Goal: Task Accomplishment & Management: Complete application form

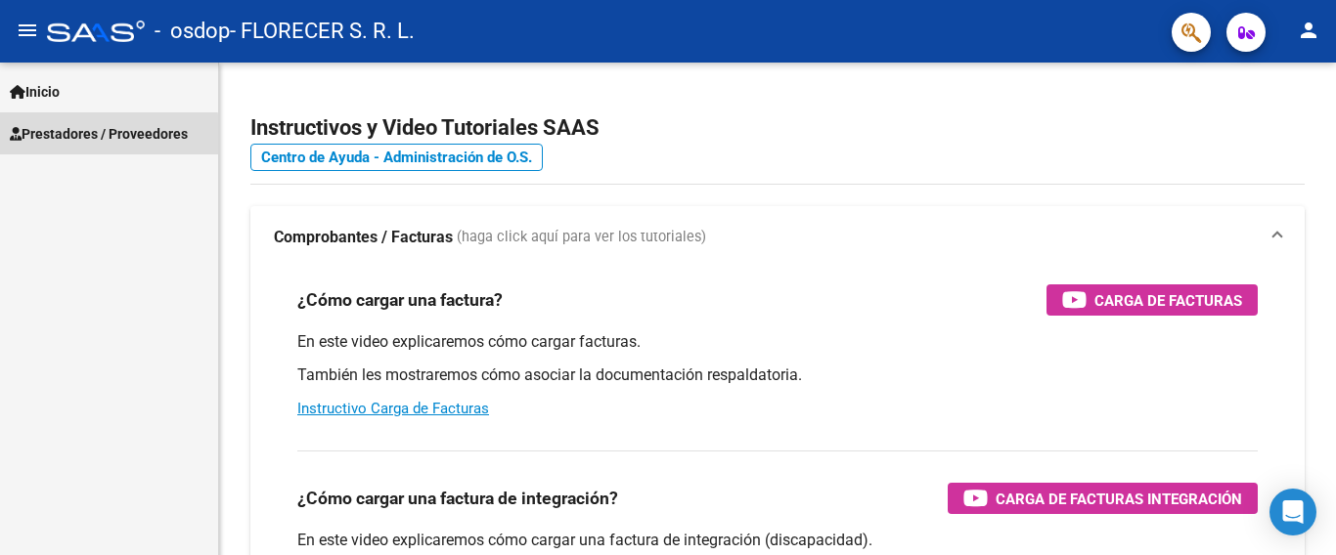
click at [91, 136] on span "Prestadores / Proveedores" at bounding box center [99, 134] width 178 height 22
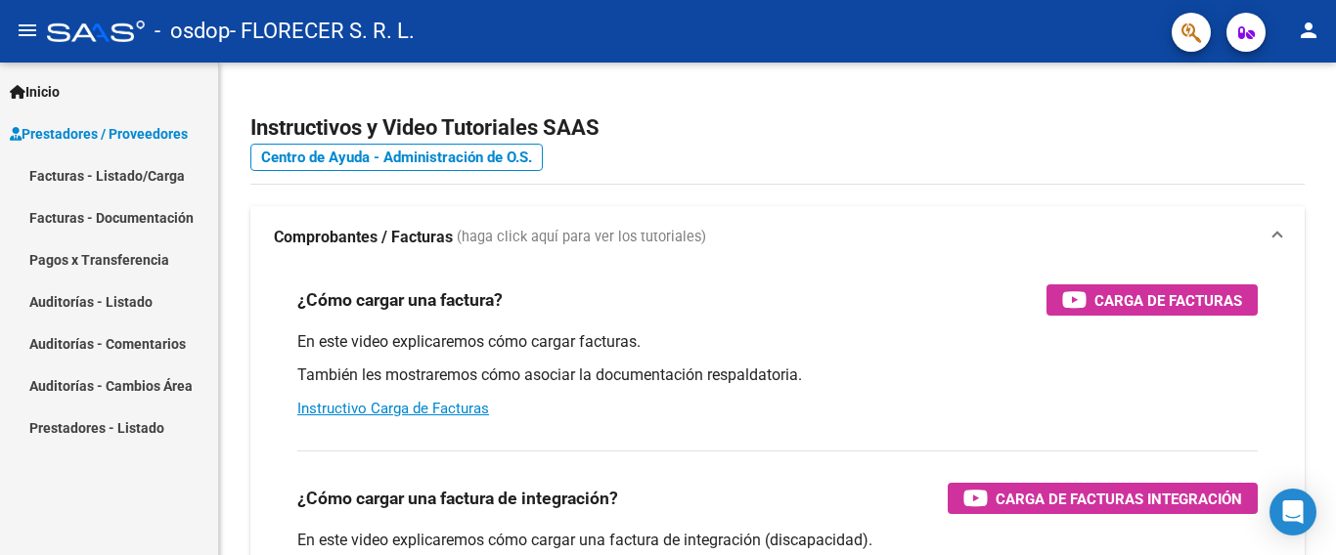
click at [108, 169] on link "Facturas - Listado/Carga" at bounding box center [109, 176] width 218 height 42
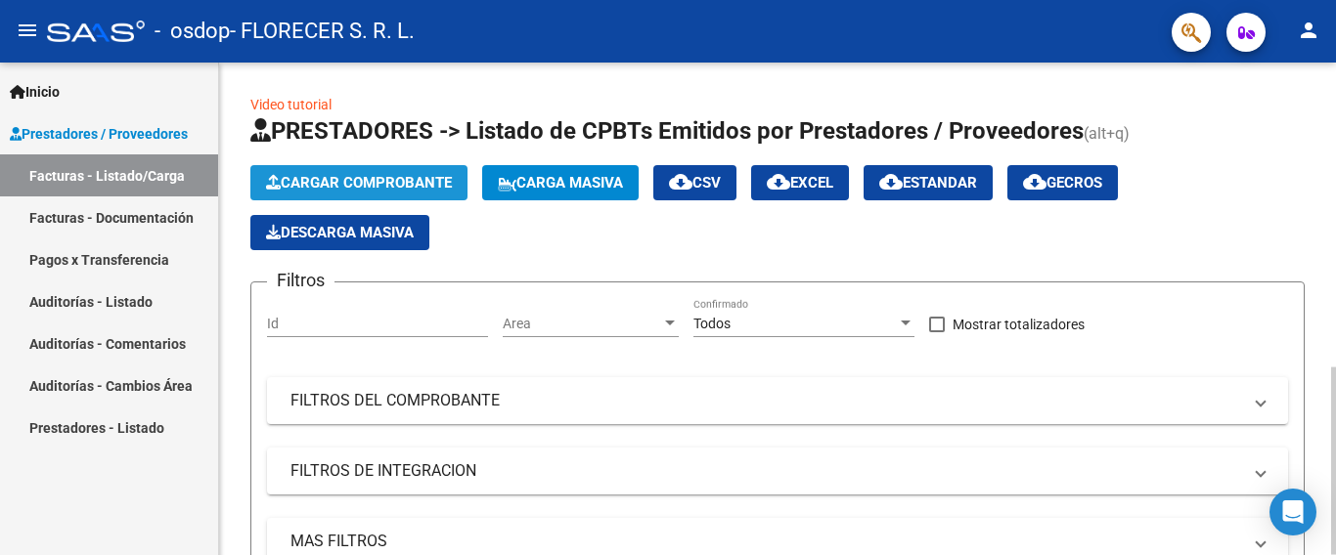
click at [356, 184] on span "Cargar Comprobante" at bounding box center [359, 183] width 186 height 18
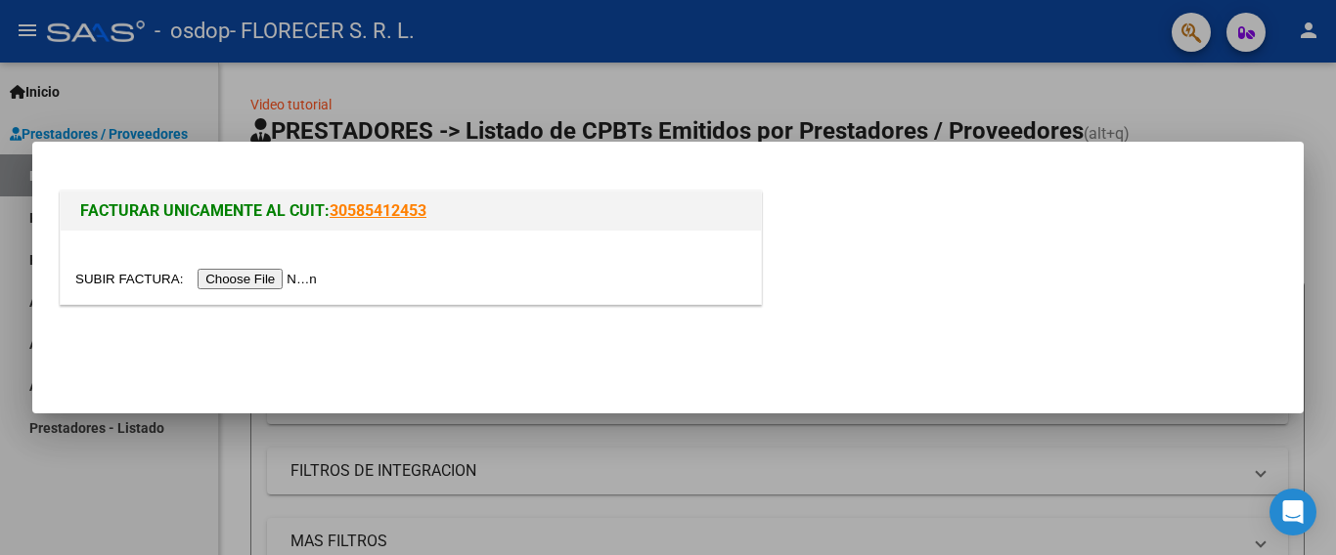
click at [304, 281] on input "file" at bounding box center [198, 279] width 247 height 21
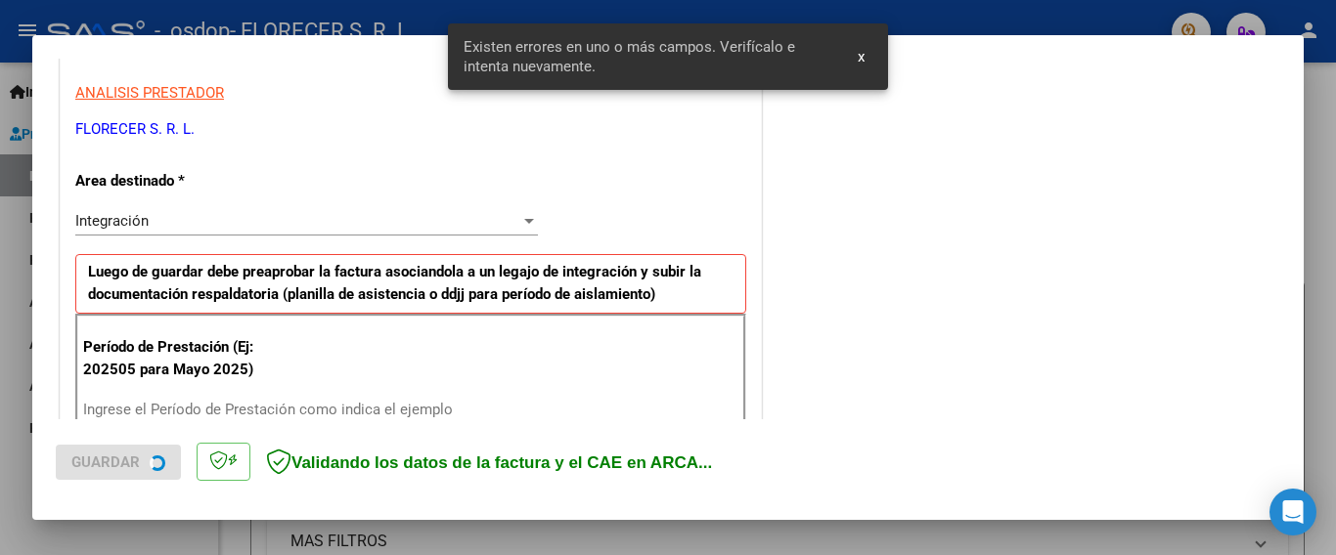
scroll to position [501, 0]
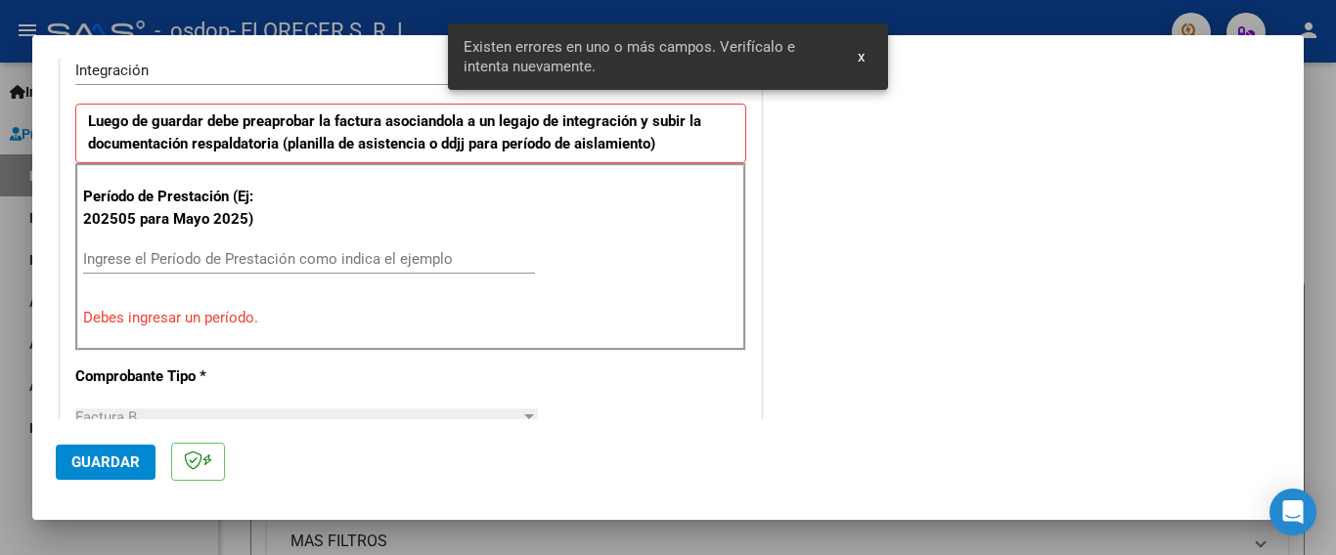
click at [126, 253] on input "Ingrese el Período de Prestación como indica el ejemplo" at bounding box center [309, 259] width 452 height 18
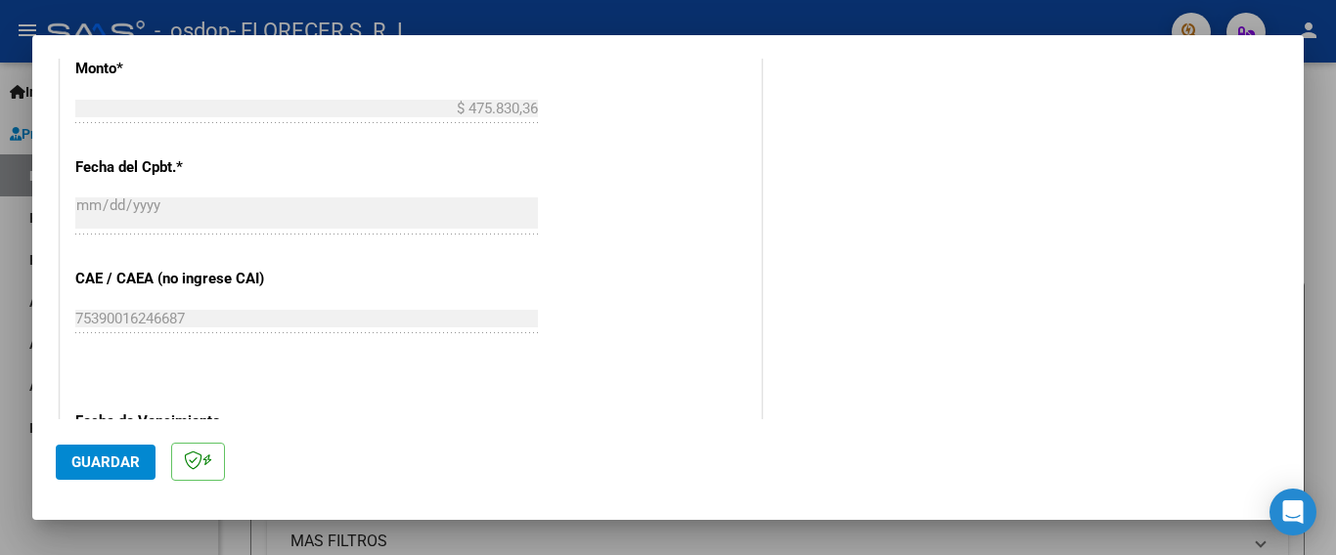
scroll to position [1088, 0]
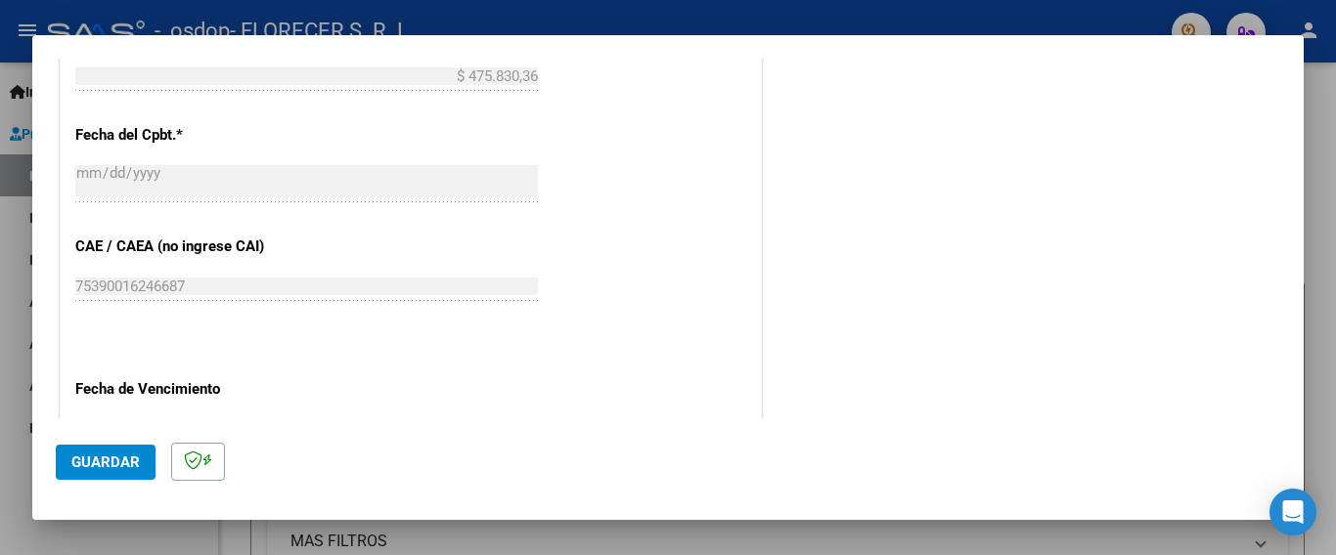
type input "202509"
click at [106, 461] on span "Guardar" at bounding box center [105, 463] width 68 height 18
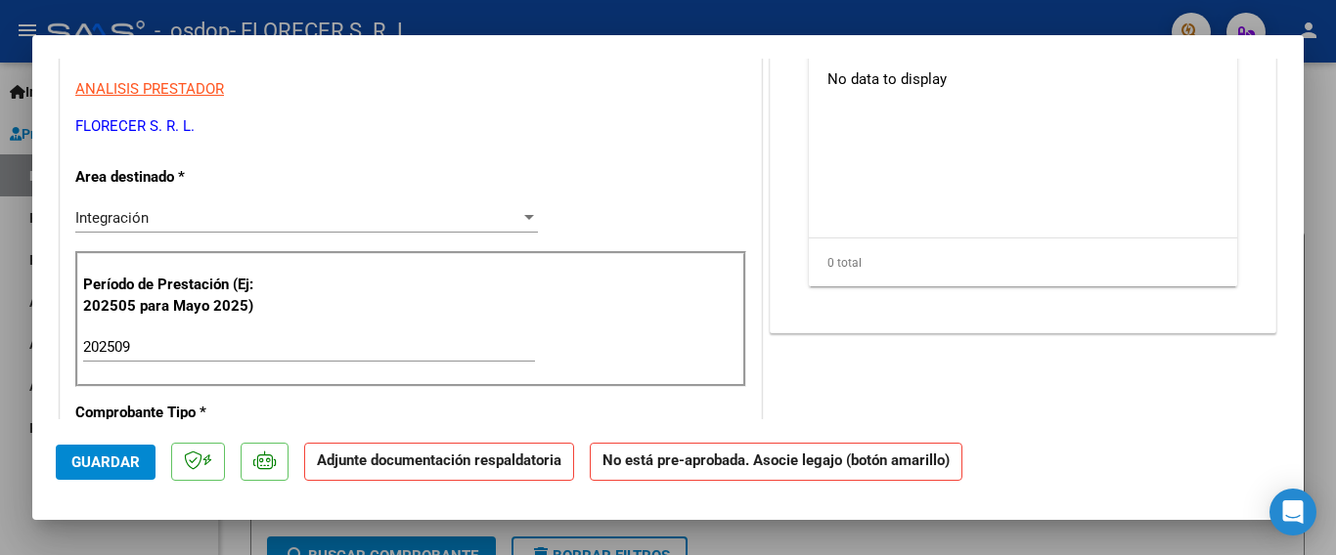
scroll to position [0, 0]
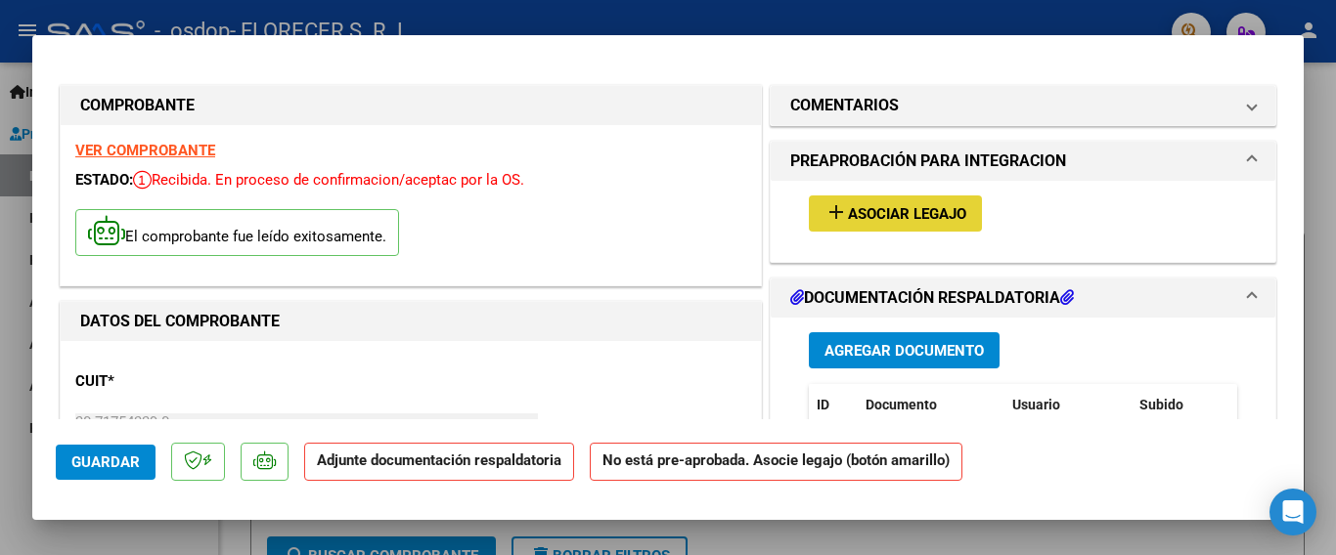
click at [944, 215] on span "Asociar Legajo" at bounding box center [907, 214] width 118 height 18
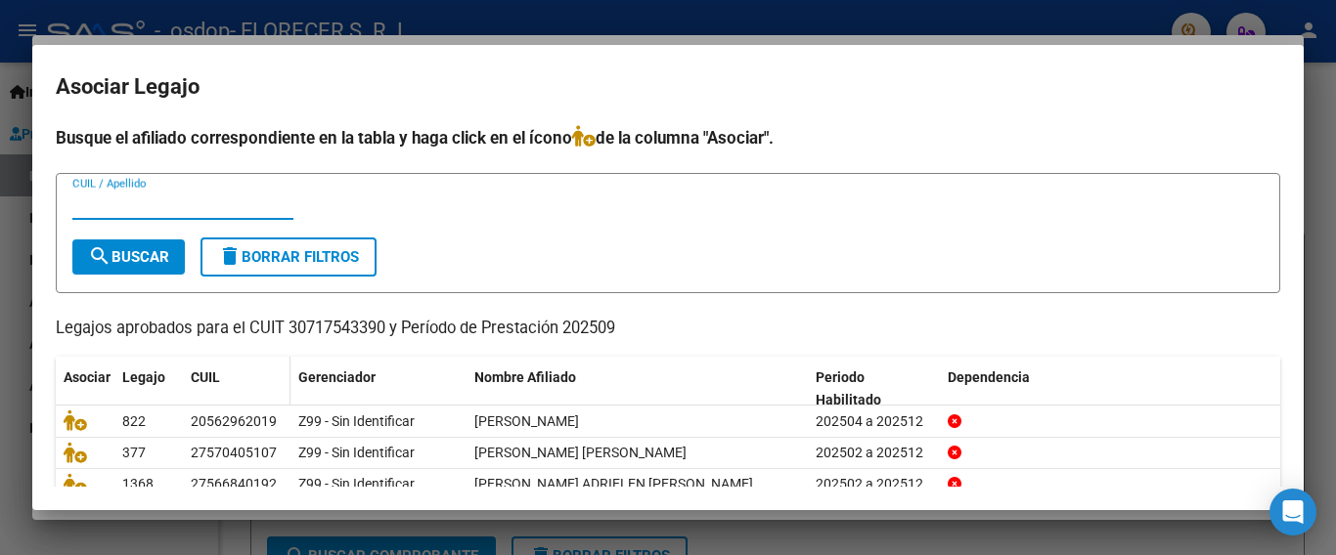
scroll to position [98, 0]
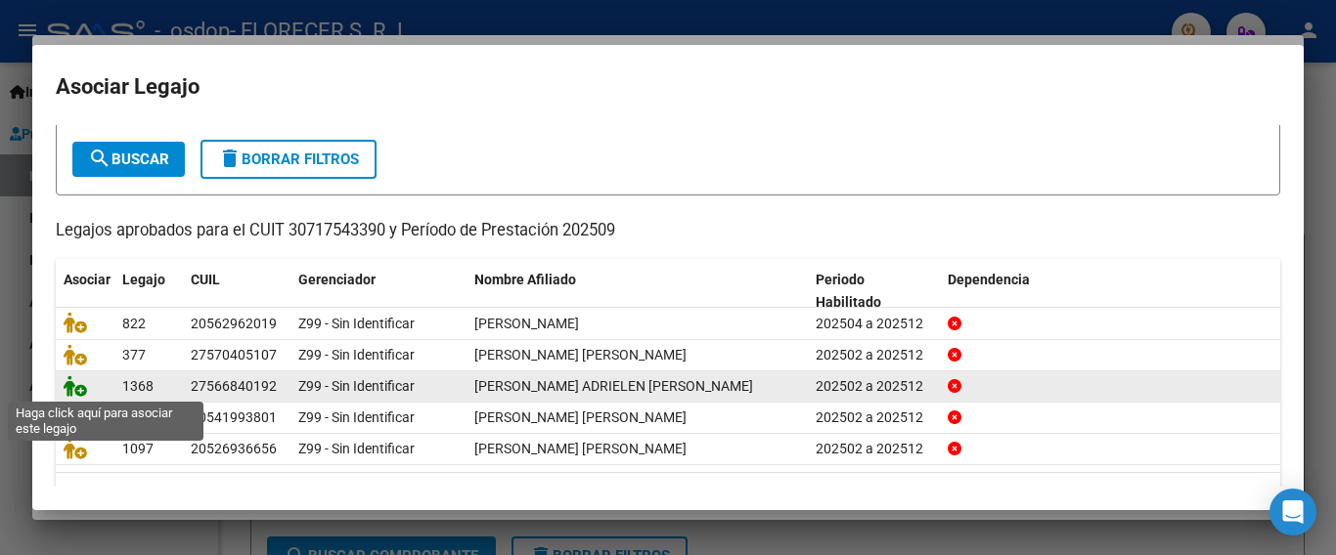
click at [72, 388] on icon at bounding box center [75, 387] width 23 height 22
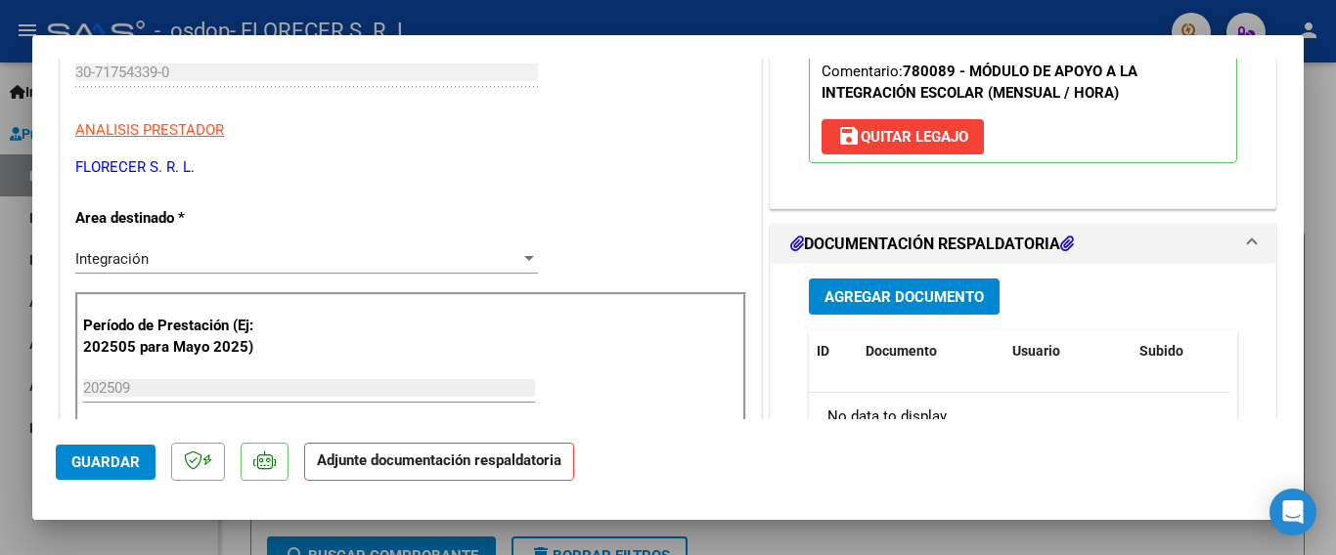
scroll to position [391, 0]
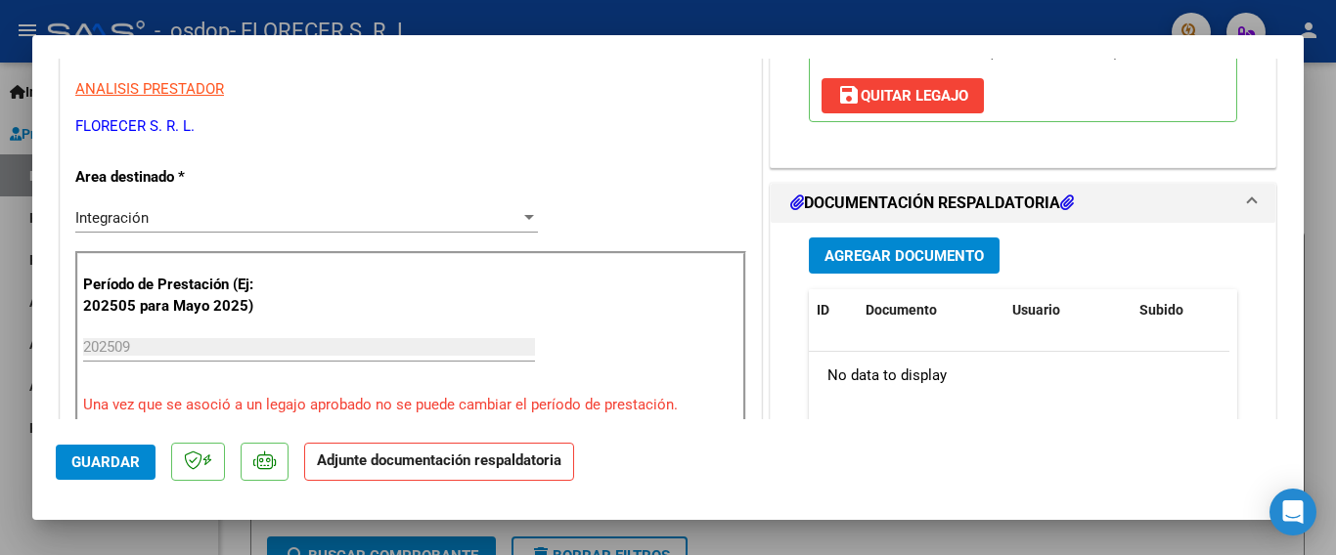
click at [928, 247] on span "Agregar Documento" at bounding box center [903, 256] width 159 height 18
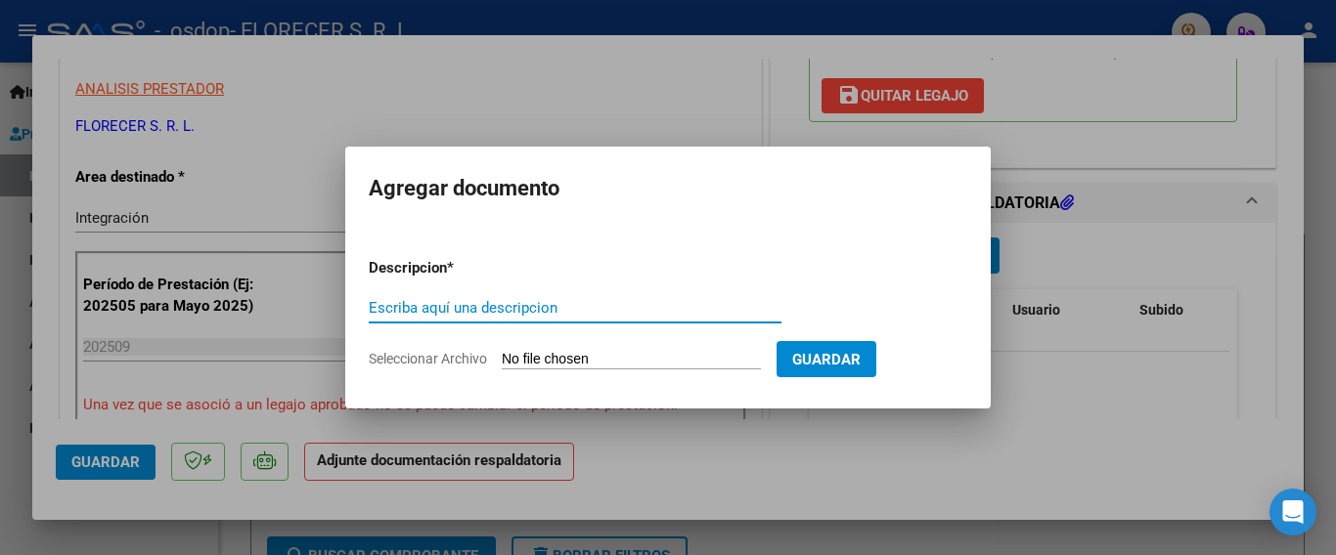
click at [510, 307] on input "Escriba aquí una descripcion" at bounding box center [575, 308] width 413 height 18
type input "asistencia"
click at [704, 357] on input "Seleccionar Archivo" at bounding box center [631, 360] width 259 height 19
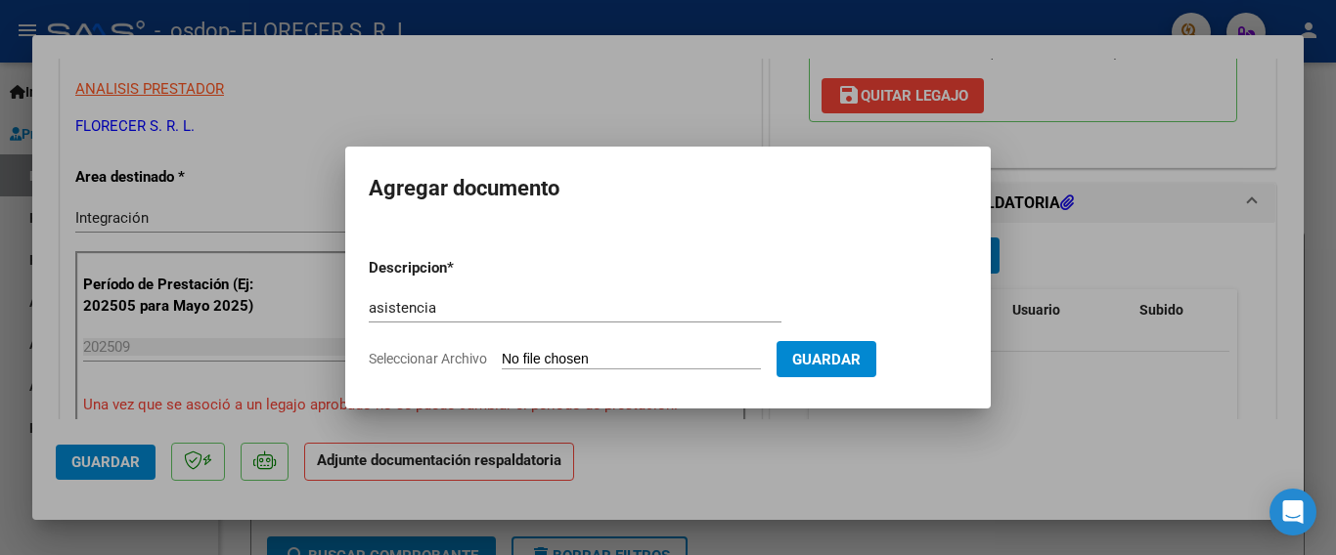
type input "C:\fakepath\adielen.pdf"
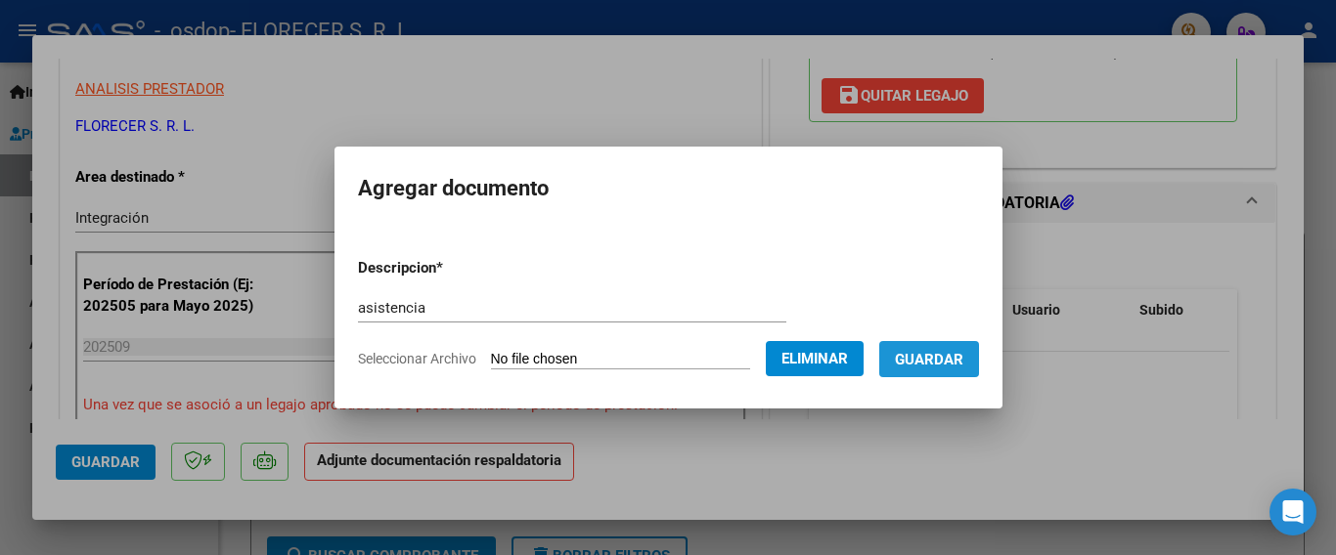
click at [920, 353] on span "Guardar" at bounding box center [929, 360] width 68 height 18
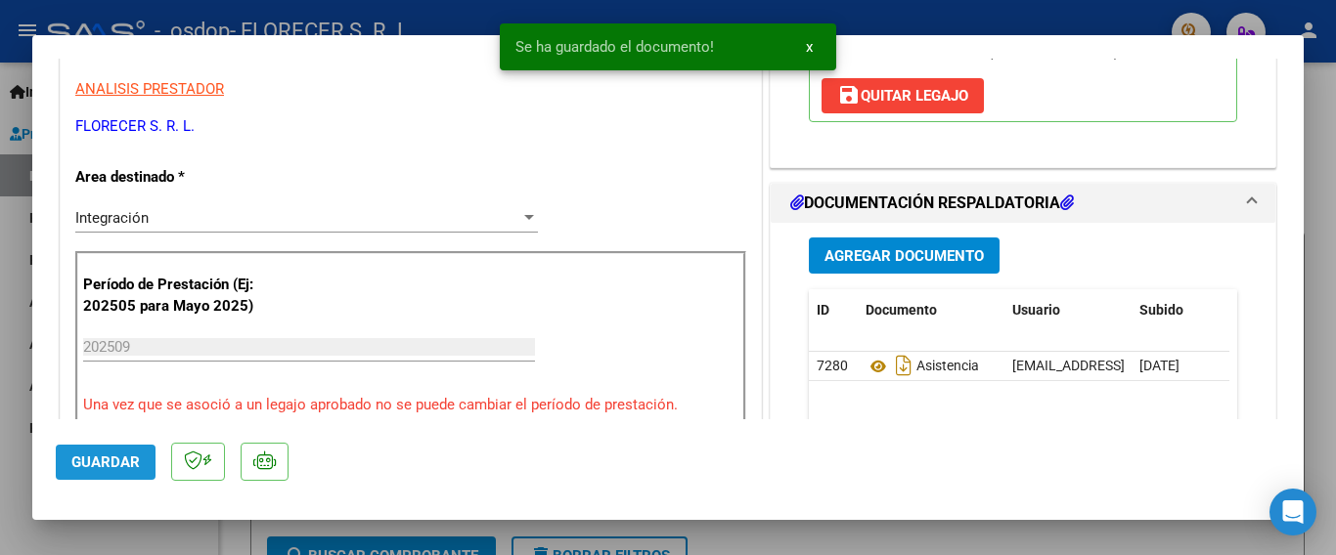
click at [85, 464] on span "Guardar" at bounding box center [105, 463] width 68 height 18
click at [1335, 119] on div at bounding box center [668, 277] width 1336 height 555
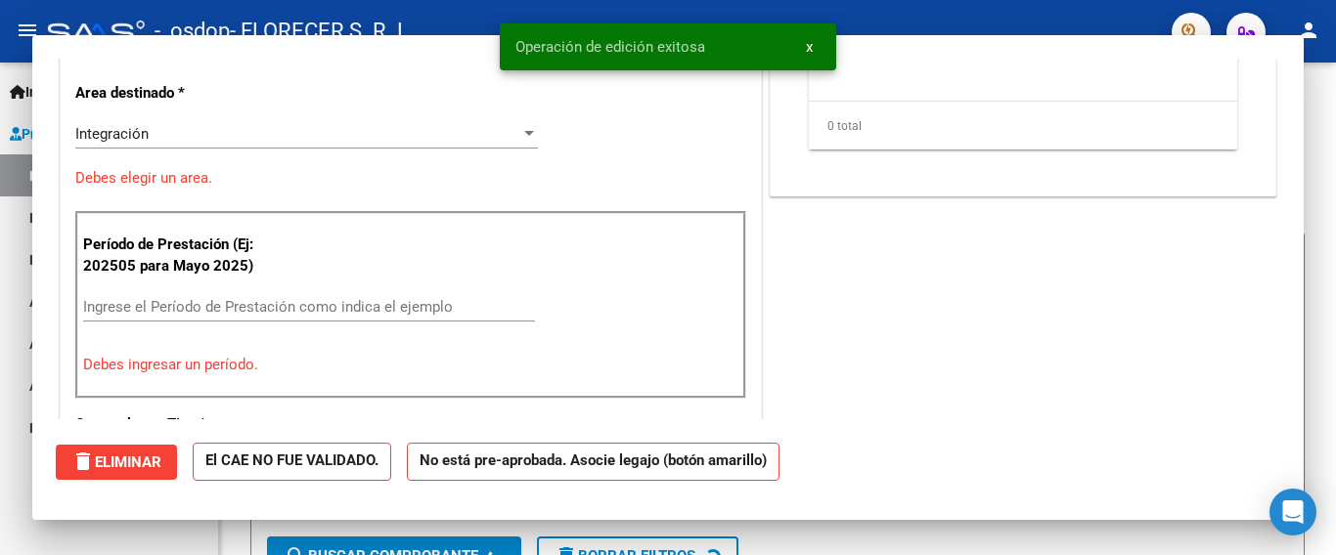
scroll to position [0, 0]
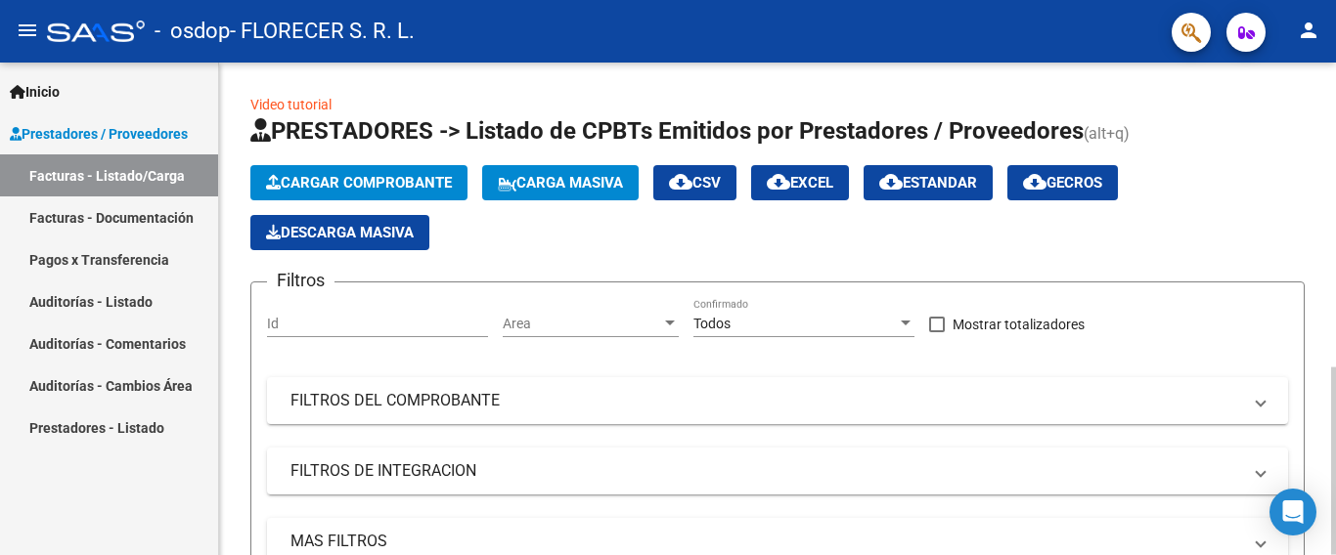
click at [341, 173] on button "Cargar Comprobante" at bounding box center [358, 182] width 217 height 35
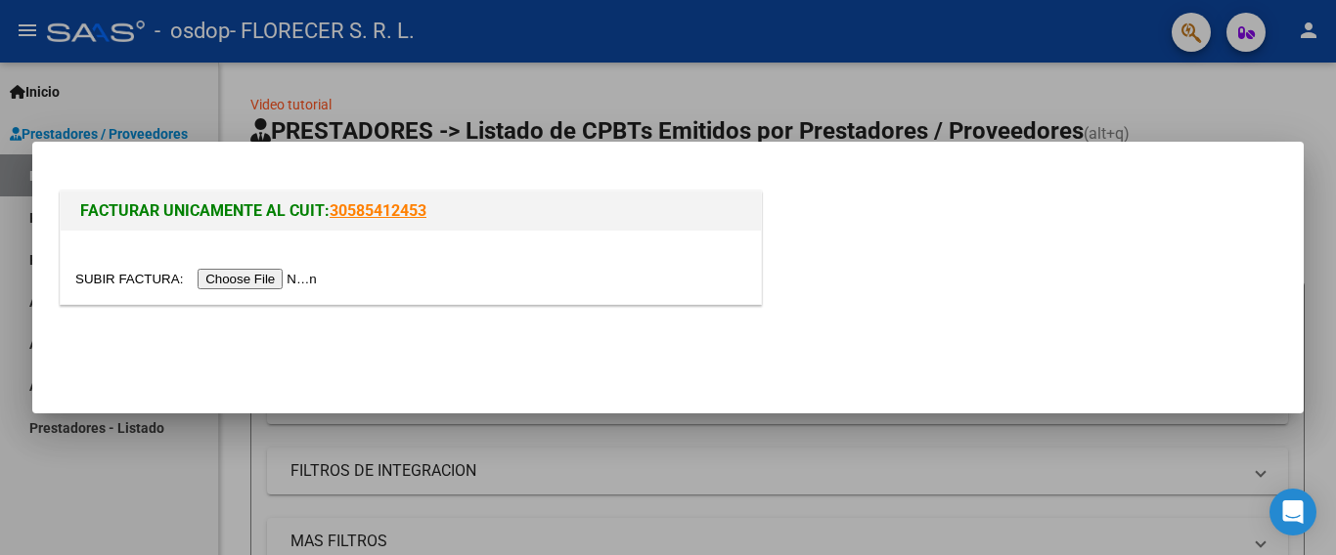
click at [313, 276] on input "file" at bounding box center [198, 279] width 247 height 21
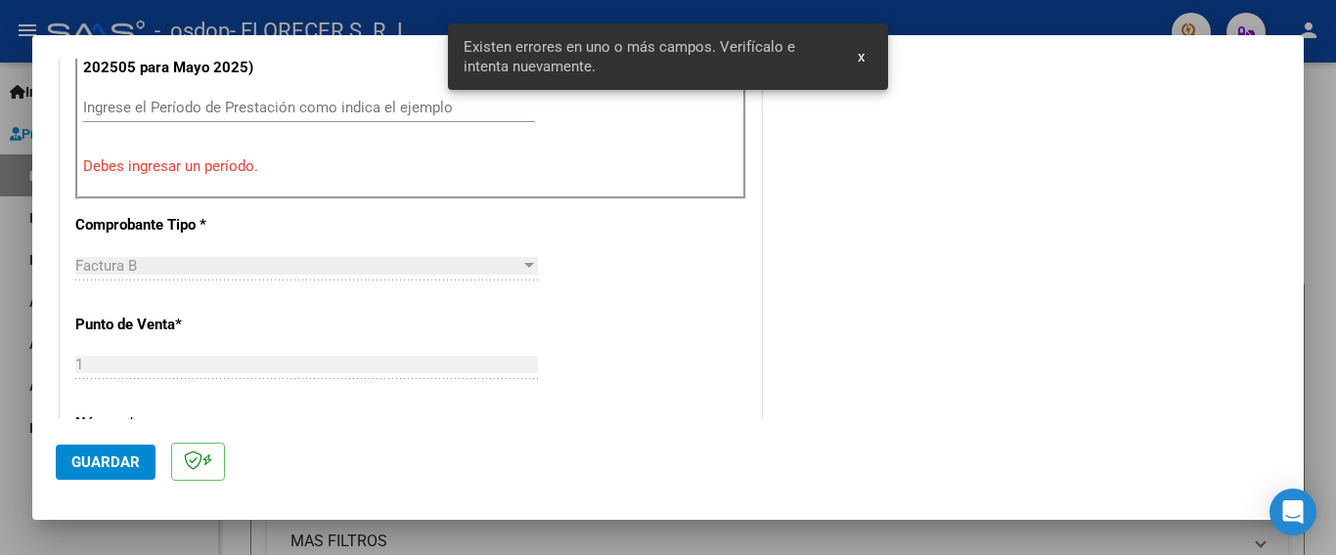
scroll to position [561, 0]
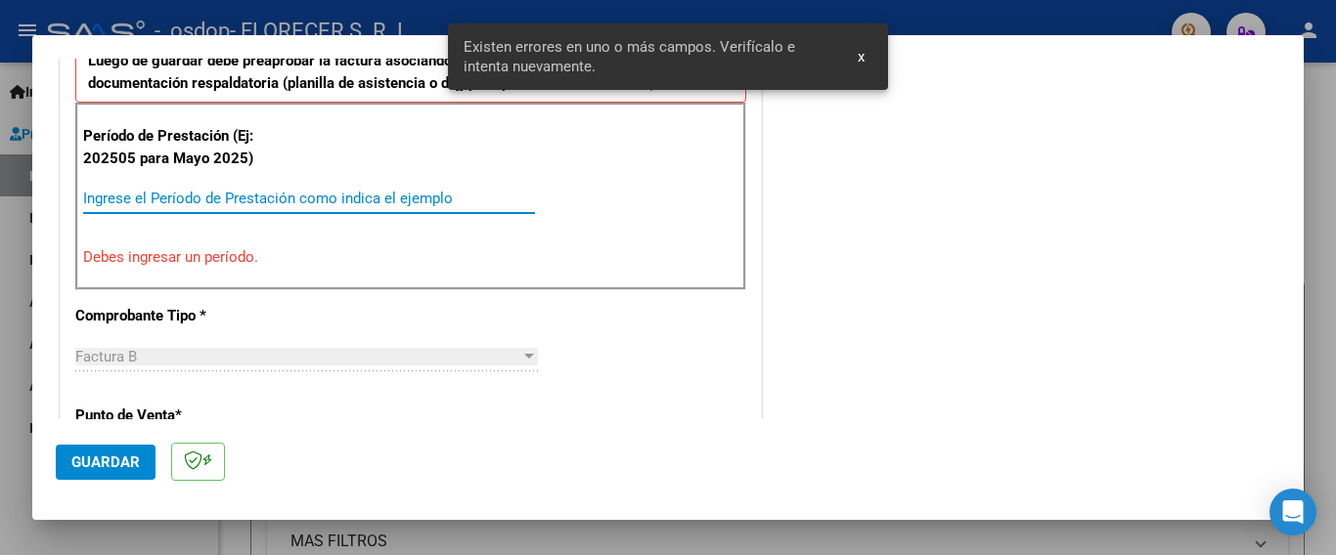
click at [158, 198] on input "Ingrese el Período de Prestación como indica el ejemplo" at bounding box center [309, 199] width 452 height 18
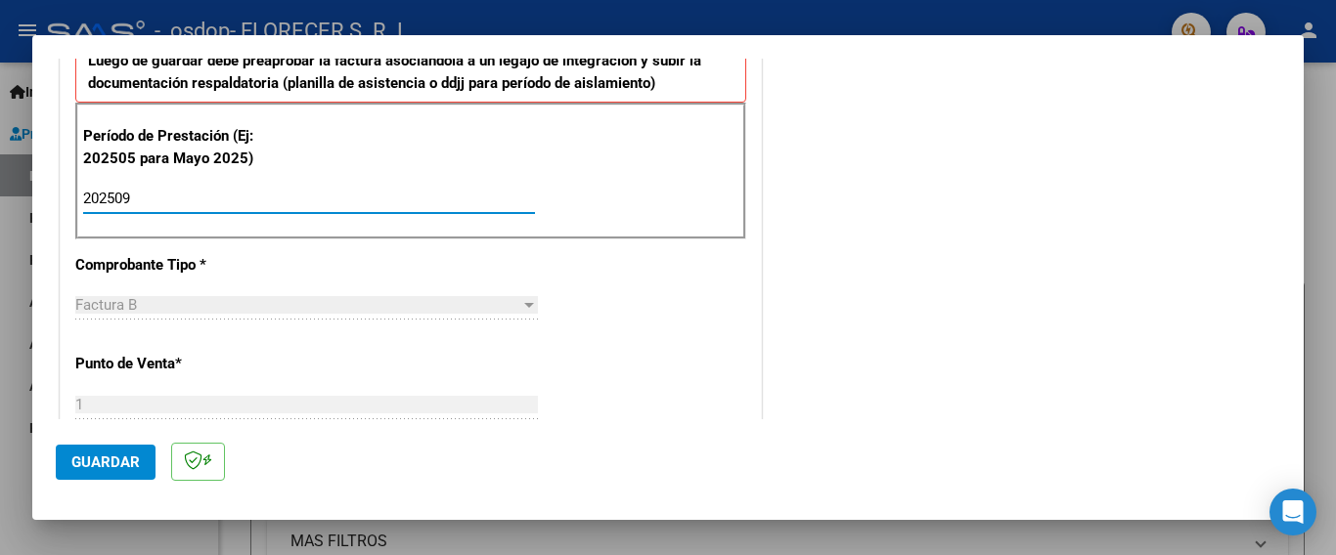
type input "202509"
click at [111, 459] on span "Guardar" at bounding box center [105, 463] width 68 height 18
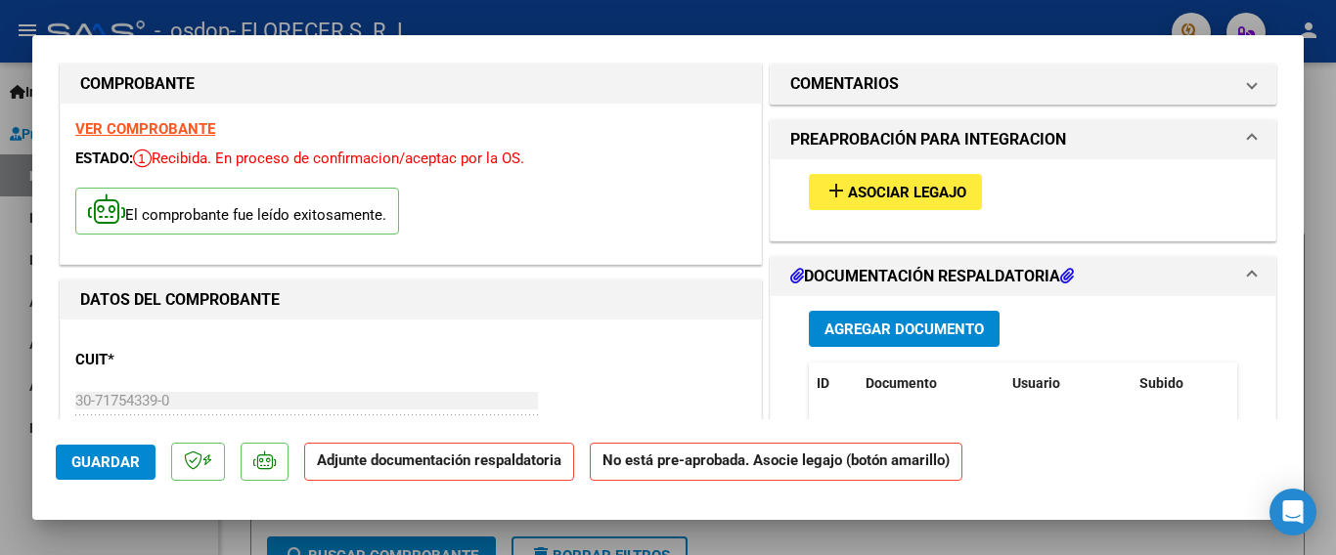
scroll to position [0, 0]
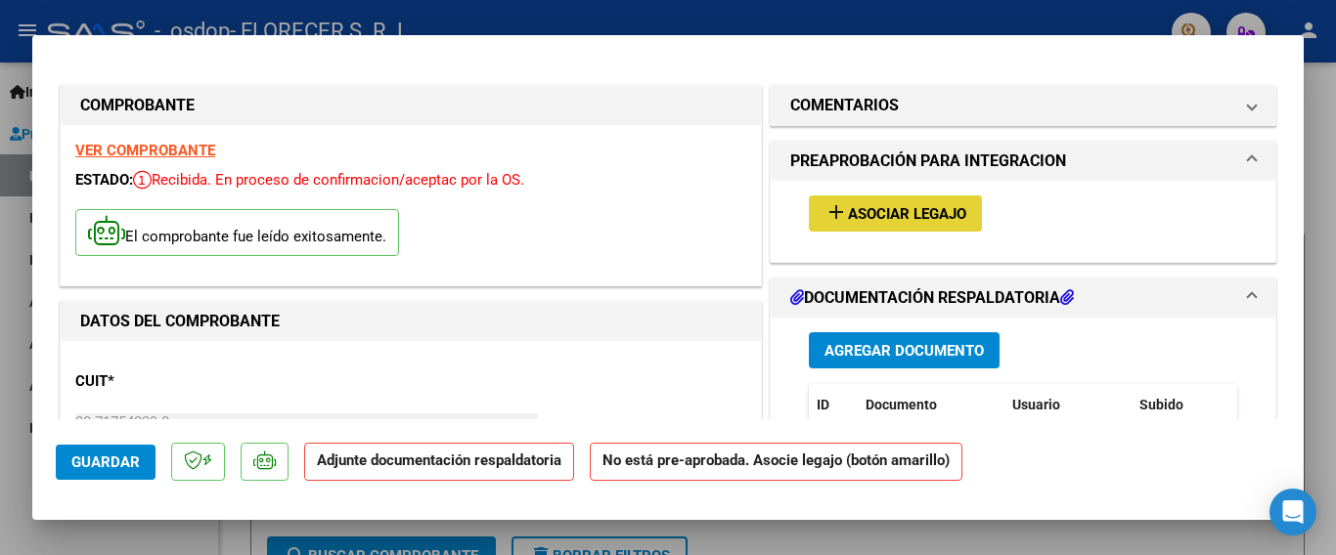
click at [885, 211] on span "Asociar Legajo" at bounding box center [907, 214] width 118 height 18
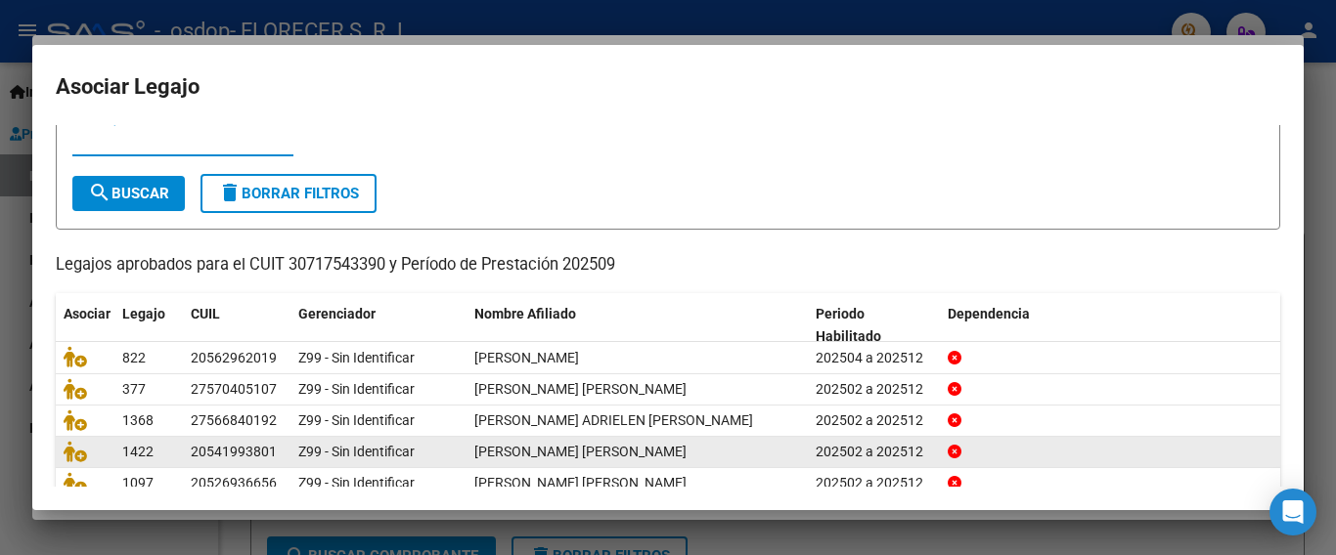
scroll to position [98, 0]
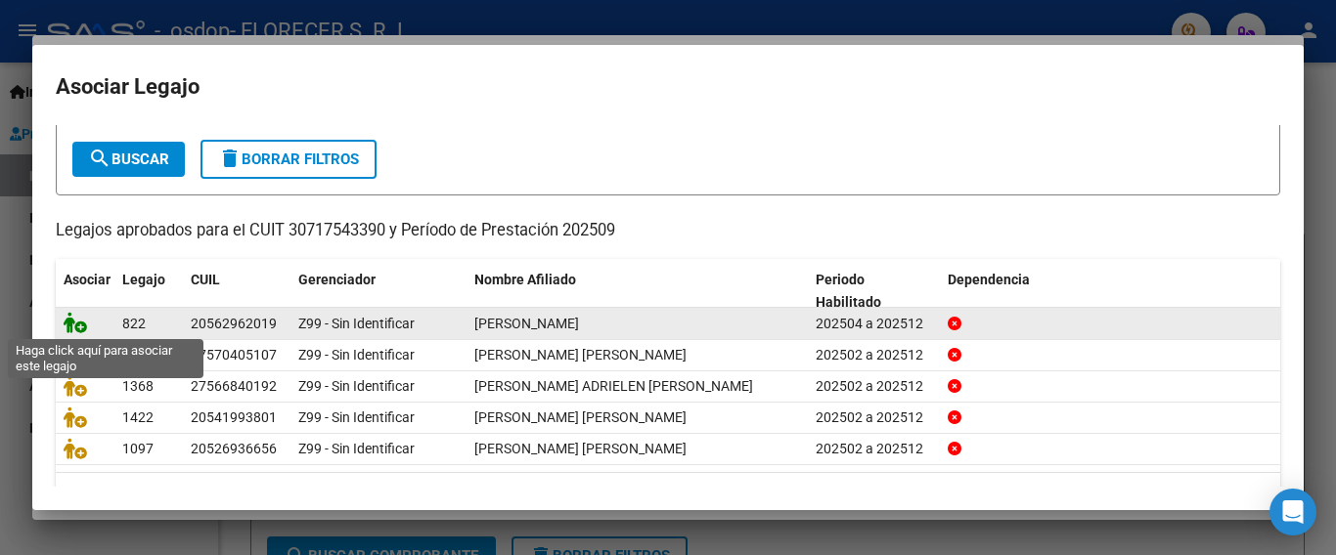
click at [80, 327] on icon at bounding box center [75, 323] width 23 height 22
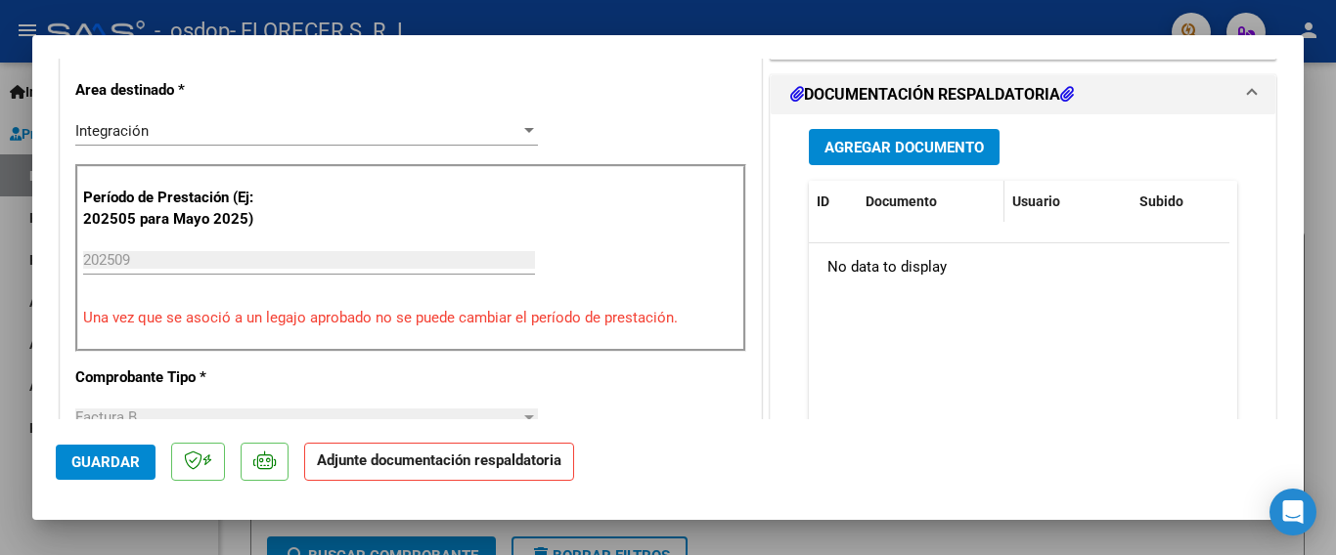
scroll to position [489, 0]
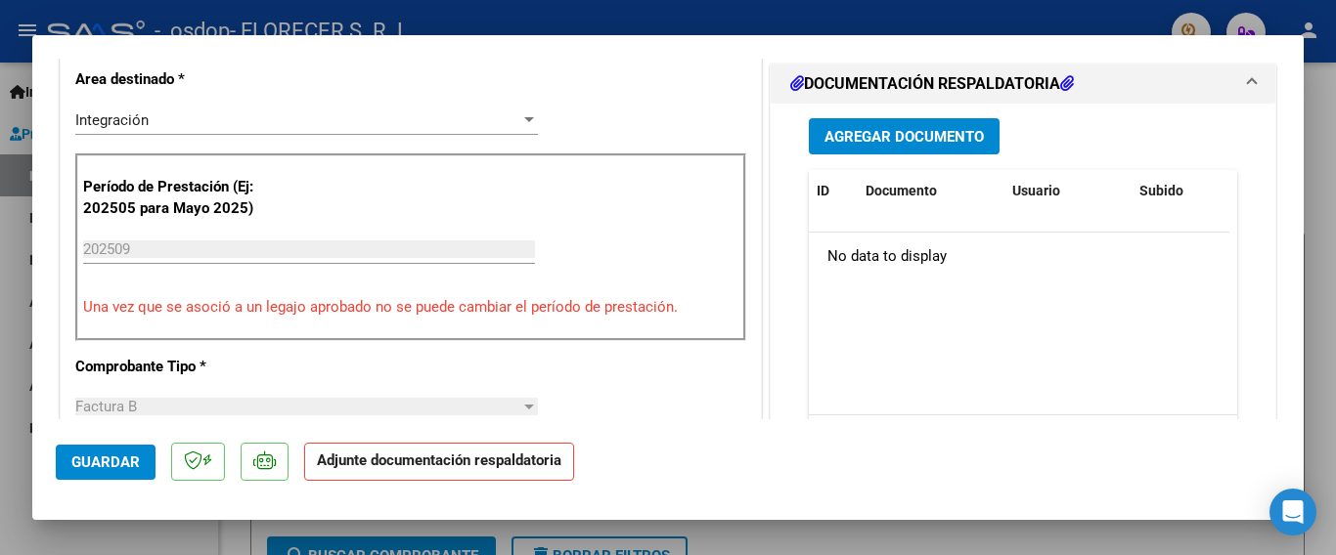
click at [903, 146] on button "Agregar Documento" at bounding box center [904, 136] width 191 height 36
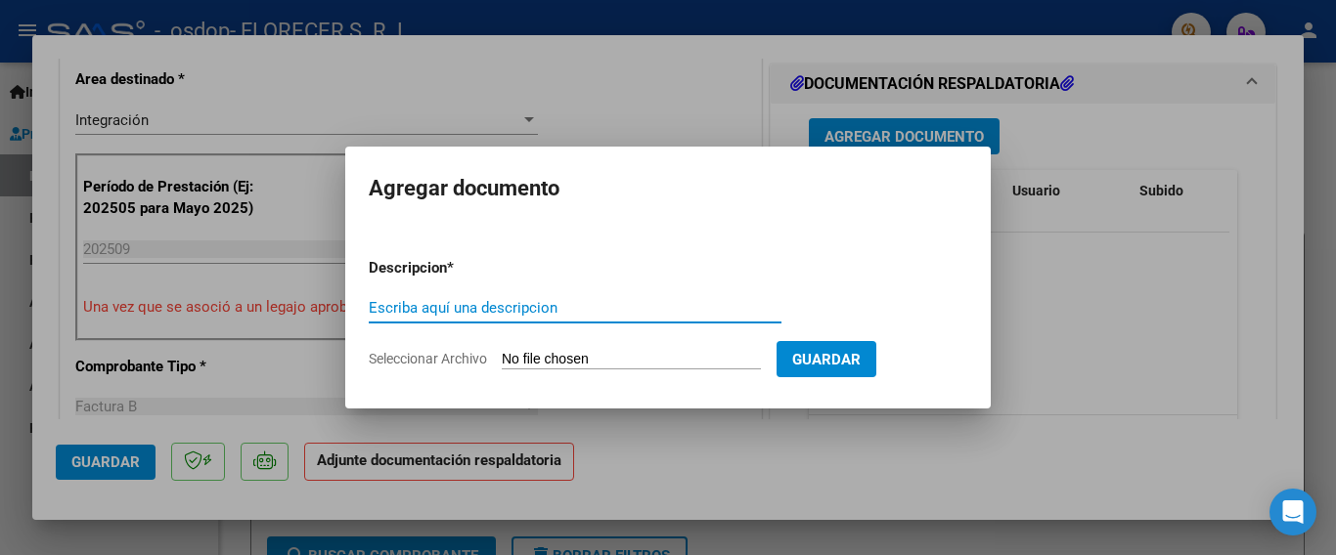
click at [566, 294] on div "Escriba aquí una descripcion" at bounding box center [575, 307] width 413 height 29
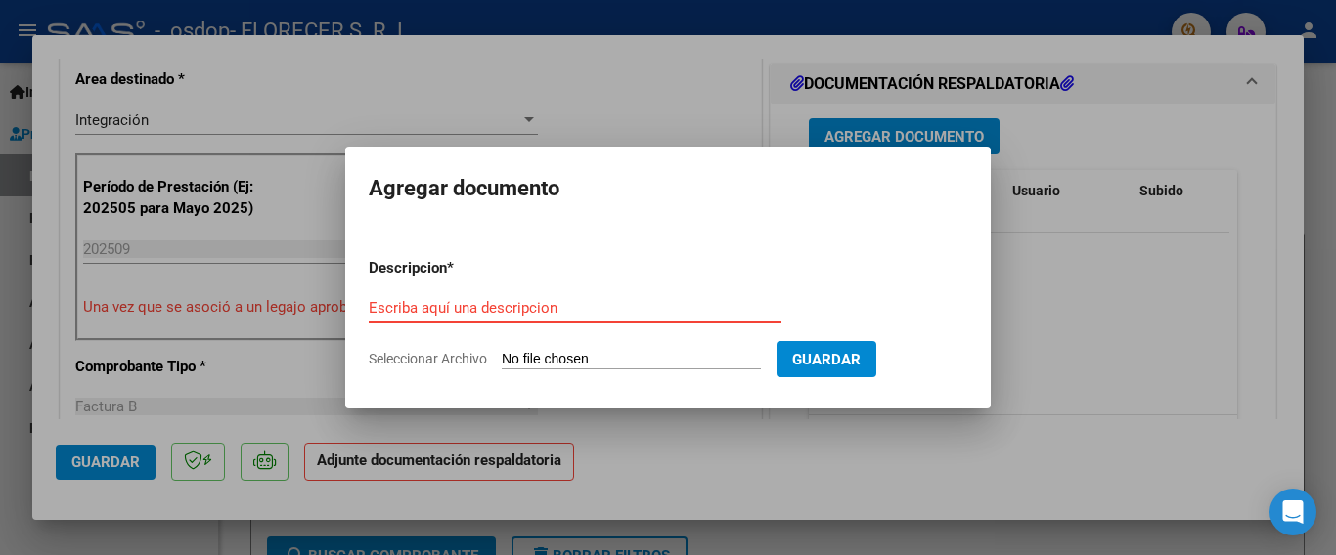
click at [564, 305] on input "Escriba aquí una descripcion" at bounding box center [575, 308] width 413 height 18
type input "asistencia"
click at [587, 352] on input "Seleccionar Archivo" at bounding box center [631, 360] width 259 height 19
type input "C:\fakepath\[PERSON_NAME].pdf"
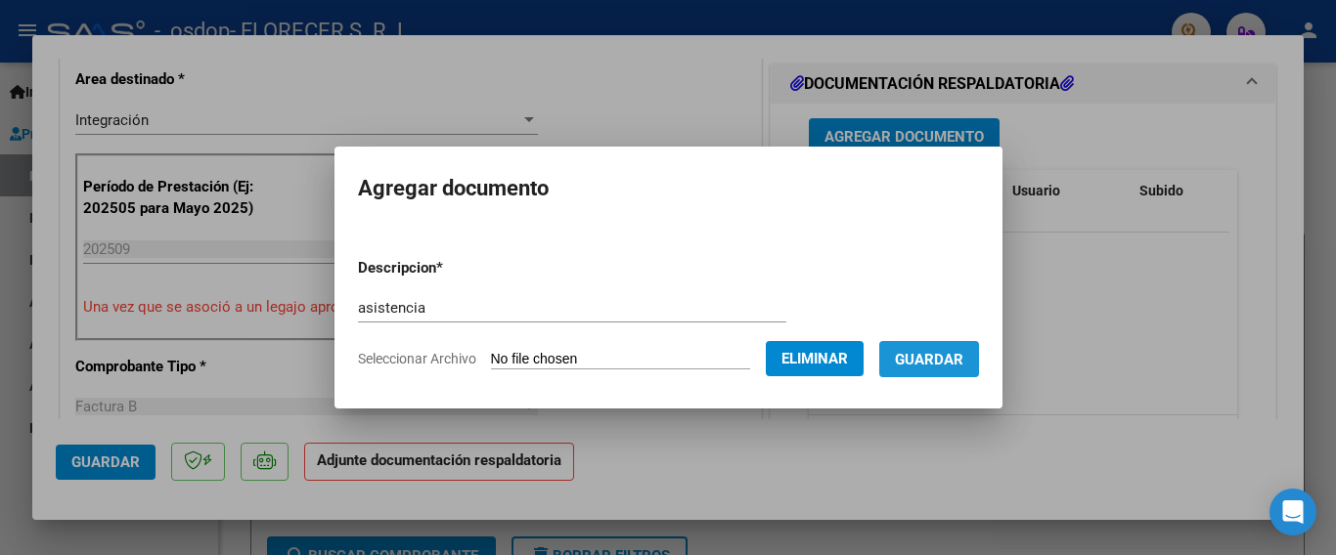
click at [933, 356] on span "Guardar" at bounding box center [929, 360] width 68 height 18
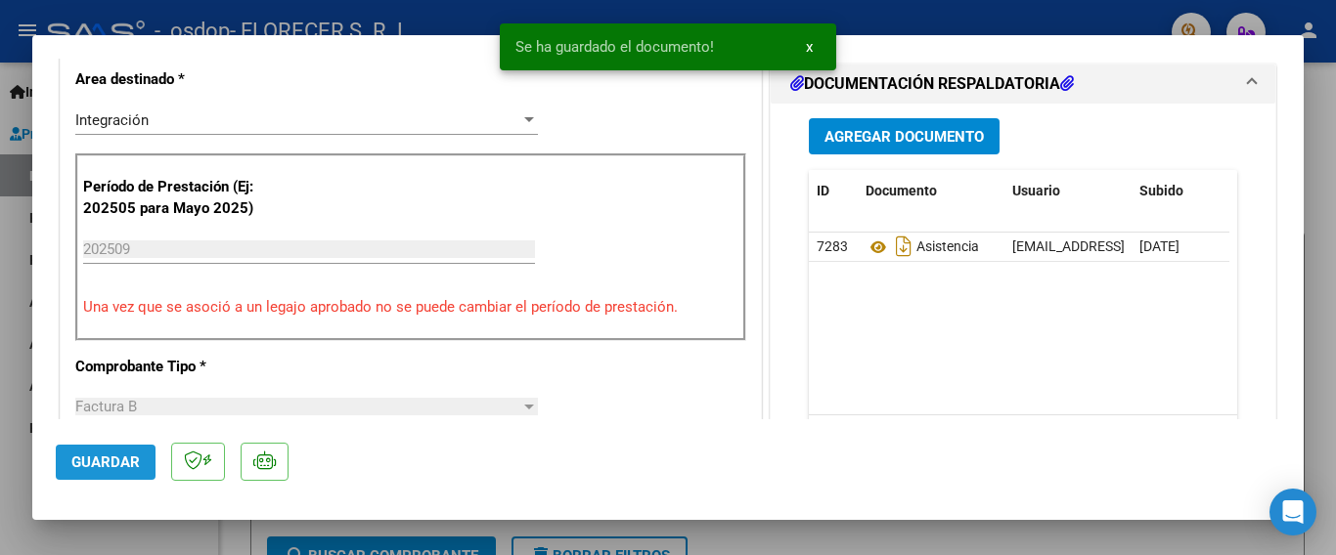
click at [103, 460] on span "Guardar" at bounding box center [105, 463] width 68 height 18
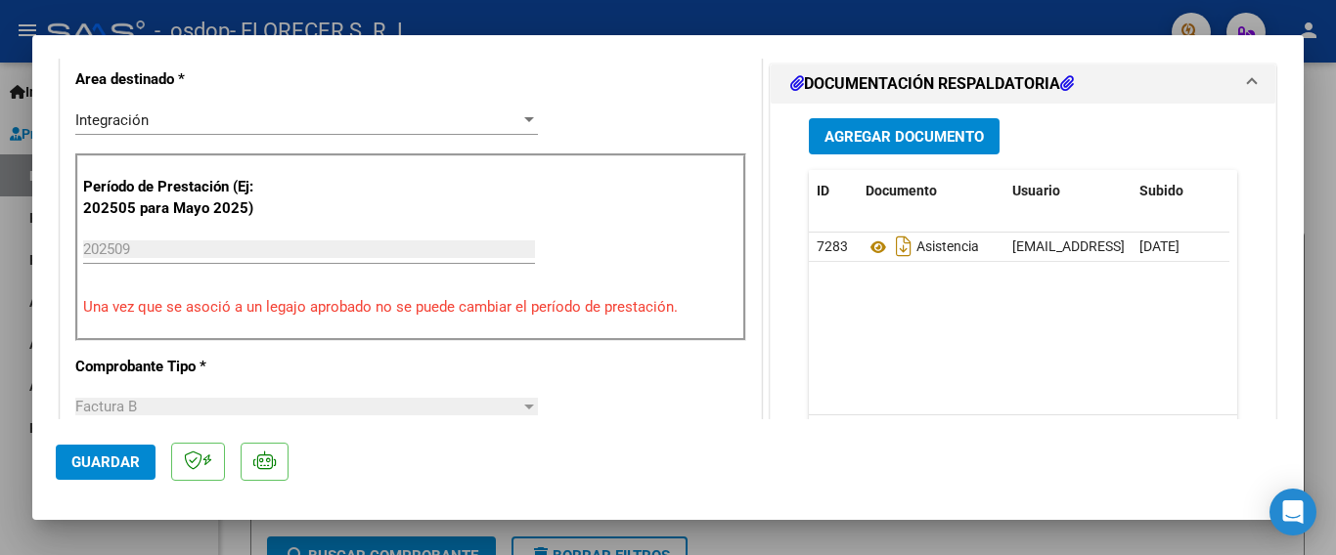
click at [1318, 99] on div at bounding box center [668, 277] width 1336 height 555
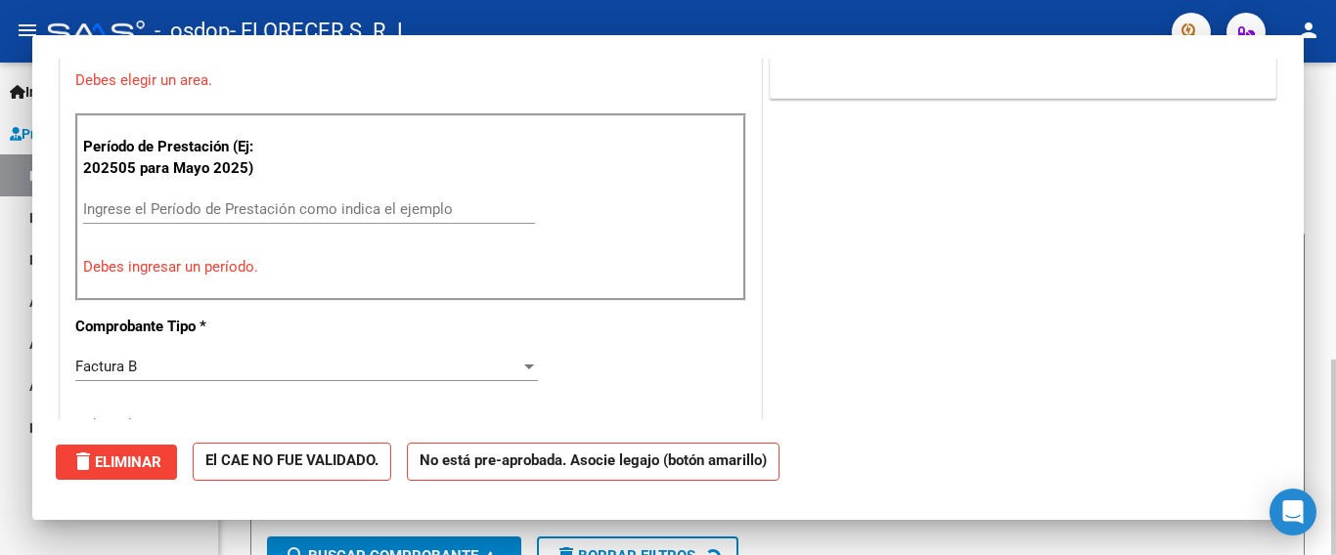
scroll to position [0, 0]
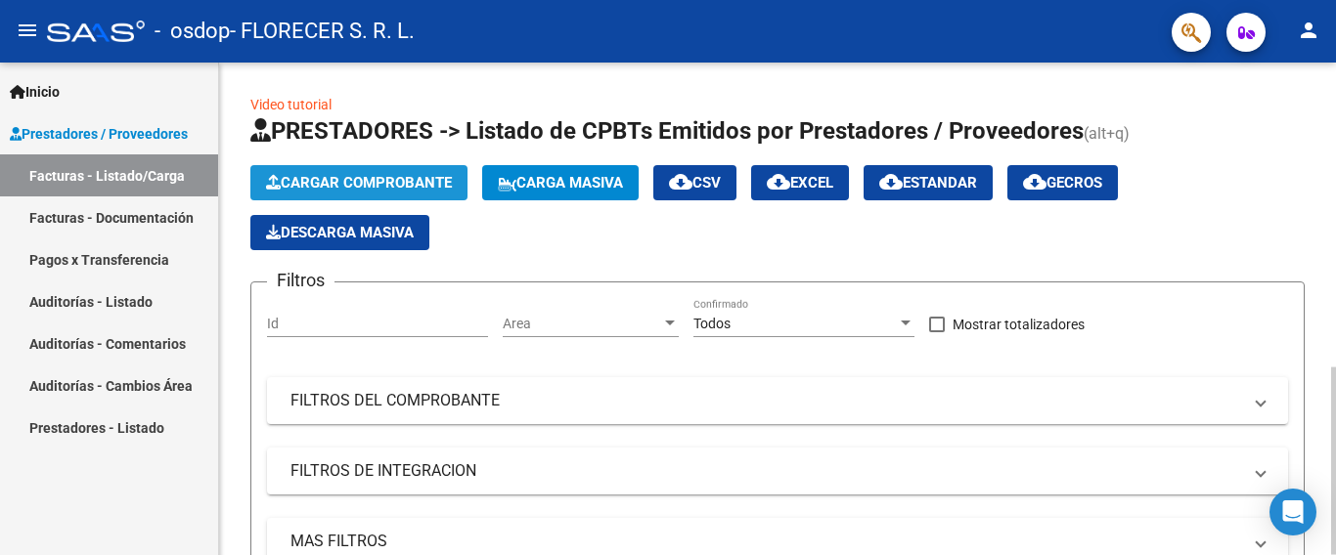
click at [307, 178] on span "Cargar Comprobante" at bounding box center [359, 183] width 186 height 18
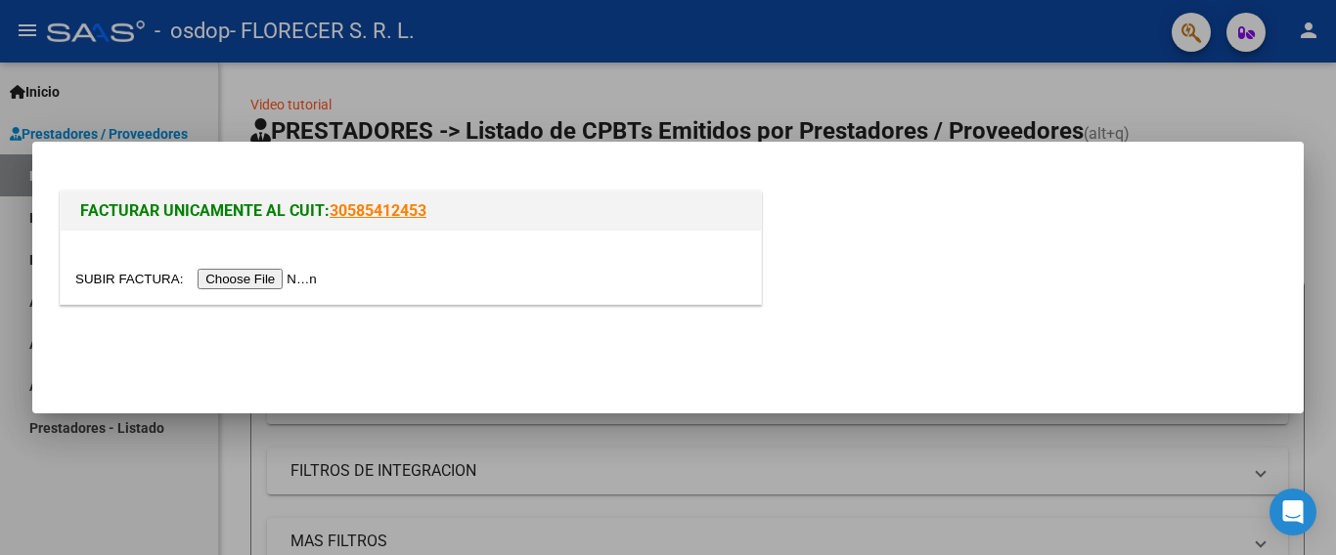
click at [277, 275] on input "file" at bounding box center [198, 279] width 247 height 21
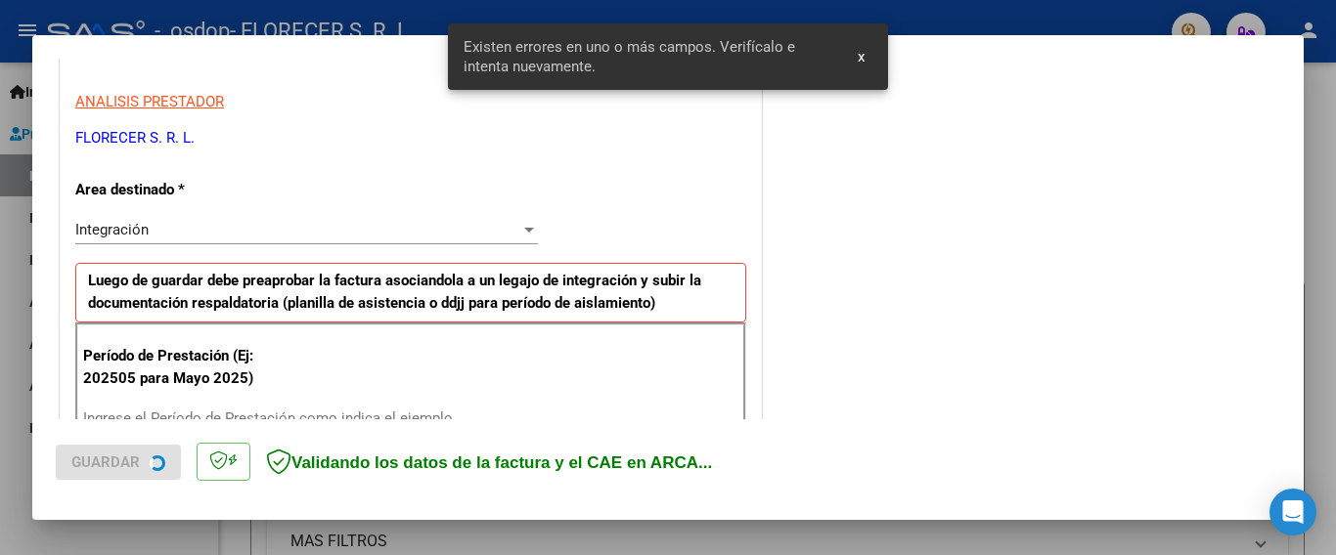
scroll to position [464, 0]
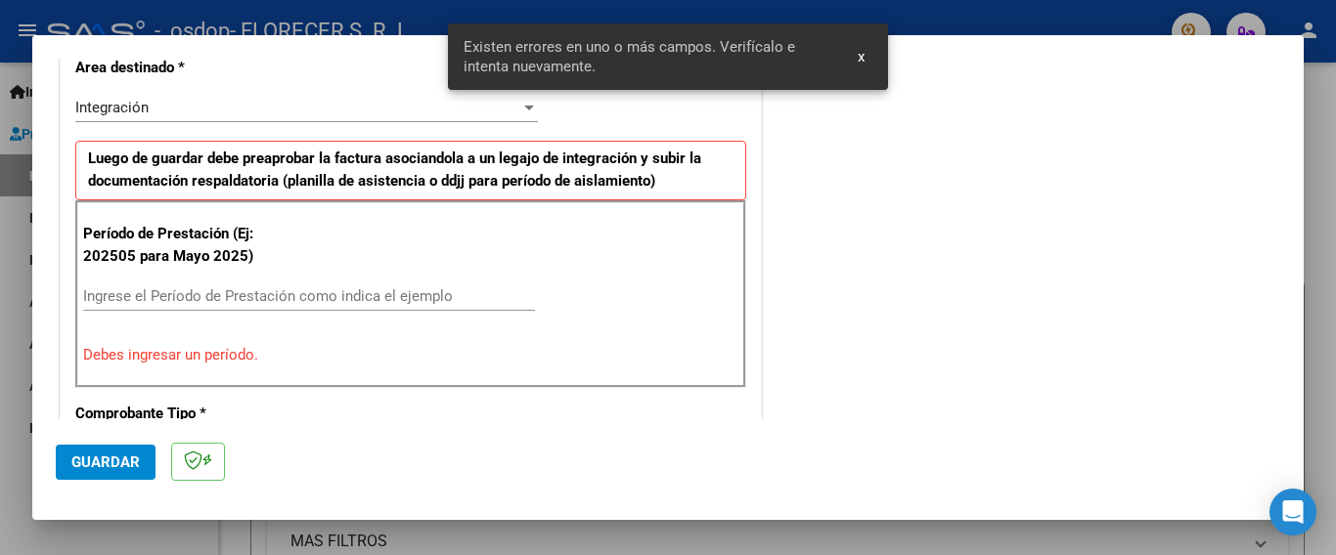
click at [124, 297] on input "Ingrese el Período de Prestación como indica el ejemplo" at bounding box center [309, 297] width 452 height 18
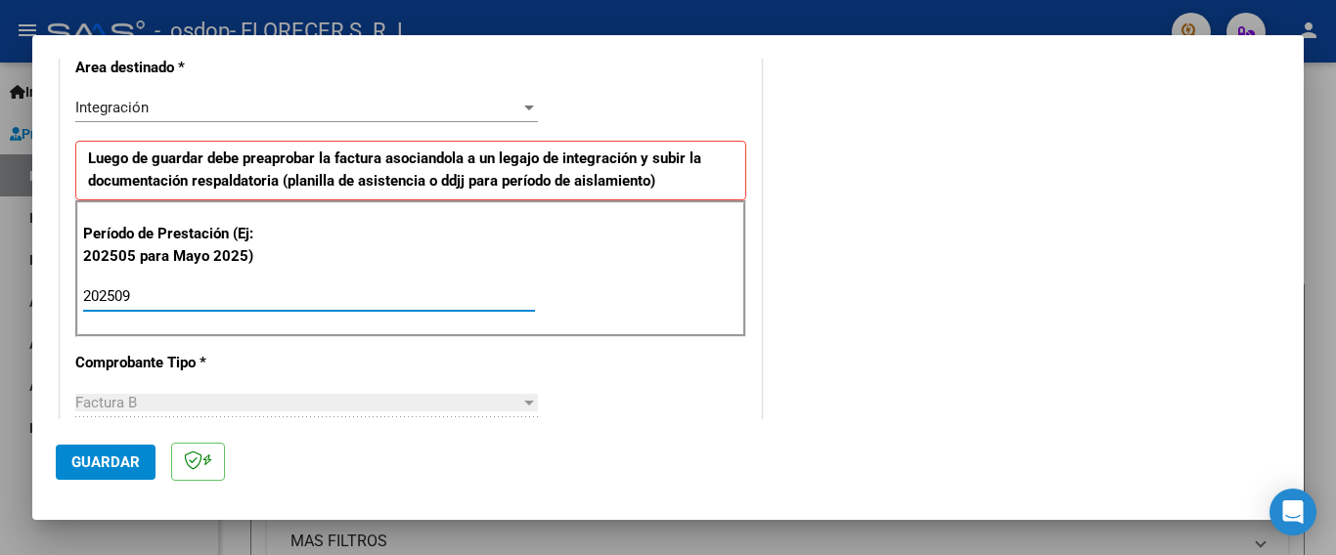
type input "202509"
click at [110, 472] on button "Guardar" at bounding box center [106, 462] width 100 height 35
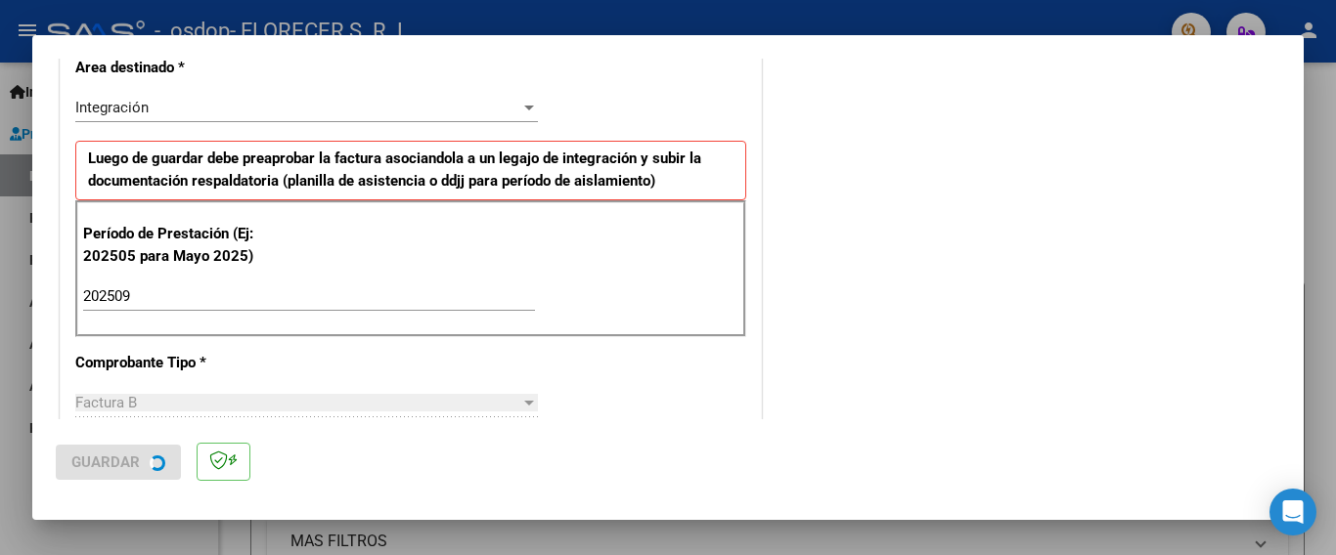
scroll to position [0, 0]
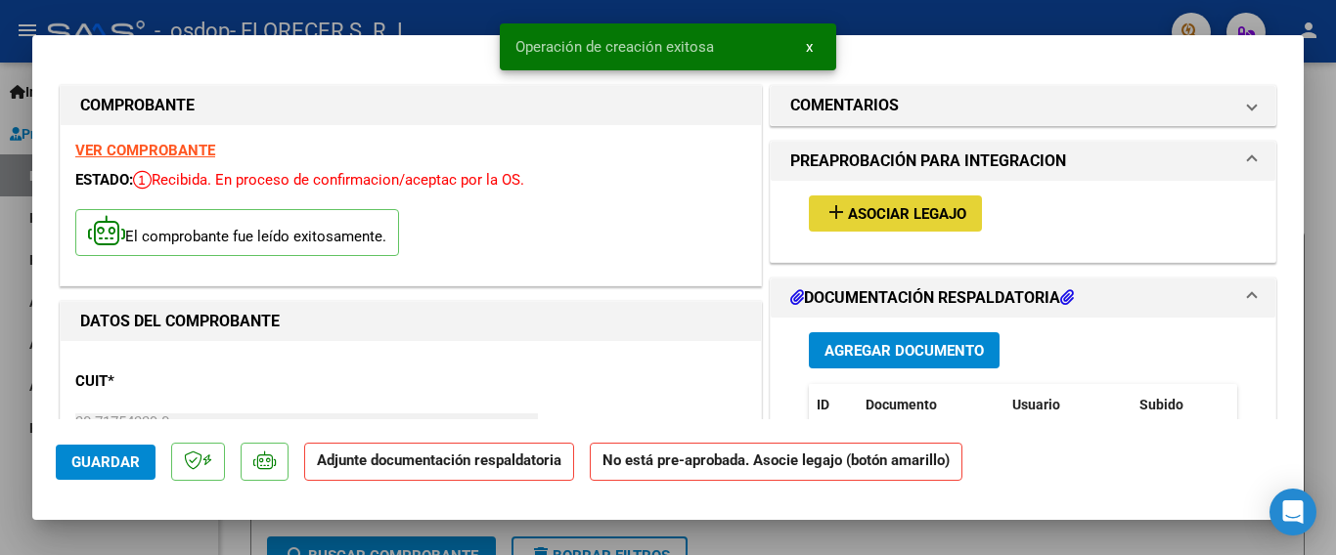
click at [892, 202] on button "add Asociar Legajo" at bounding box center [895, 214] width 173 height 36
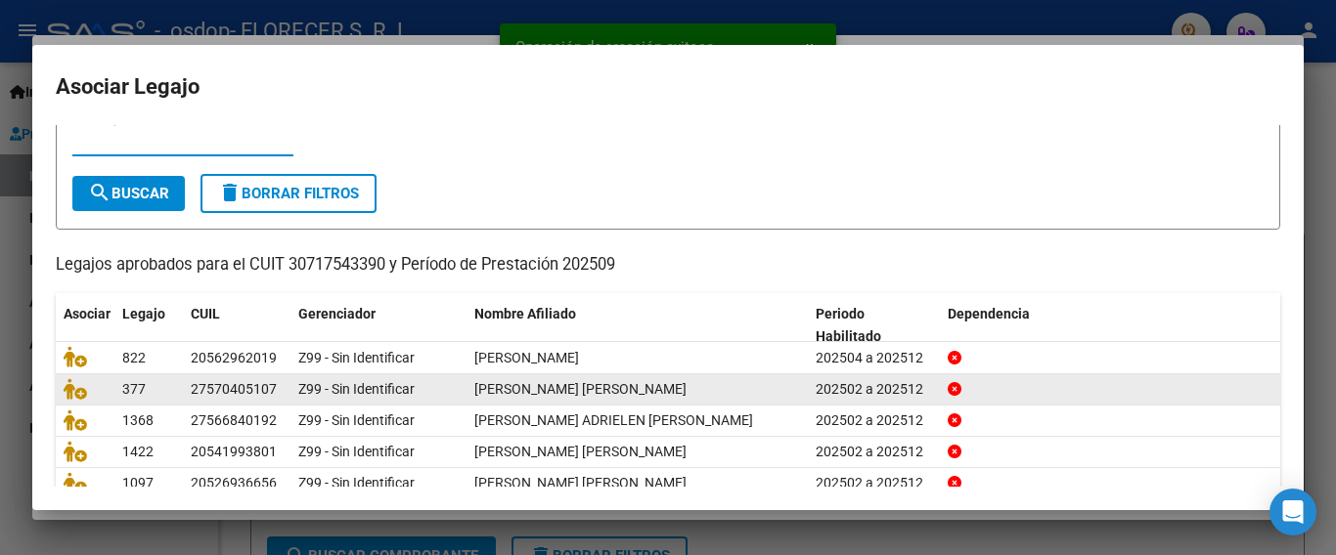
scroll to position [98, 0]
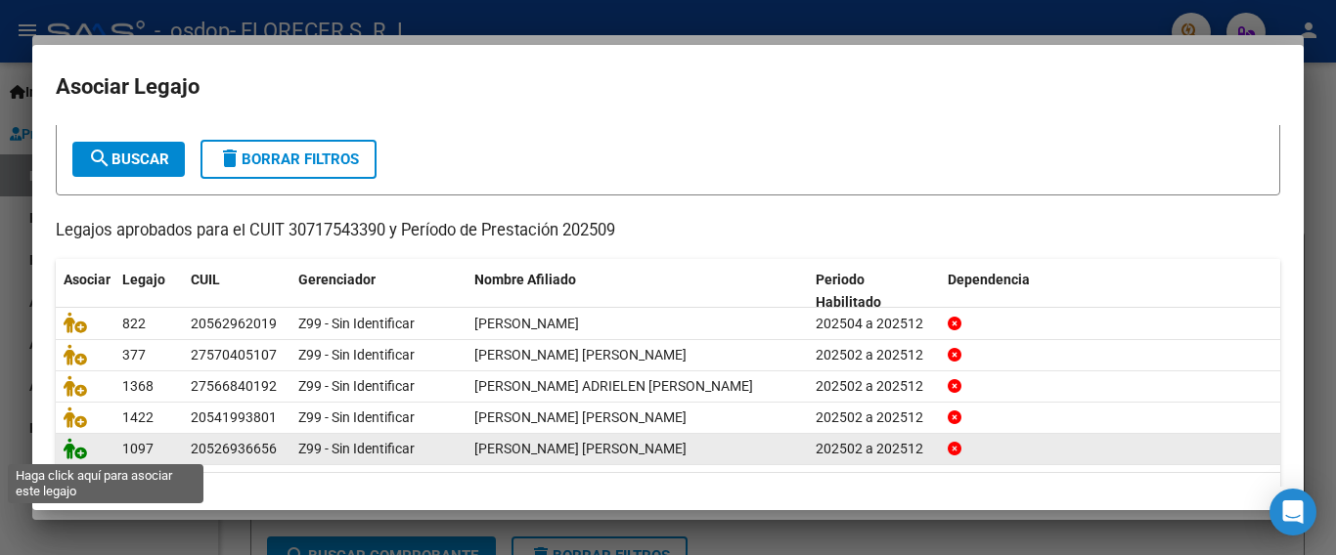
click at [84, 452] on icon at bounding box center [75, 449] width 23 height 22
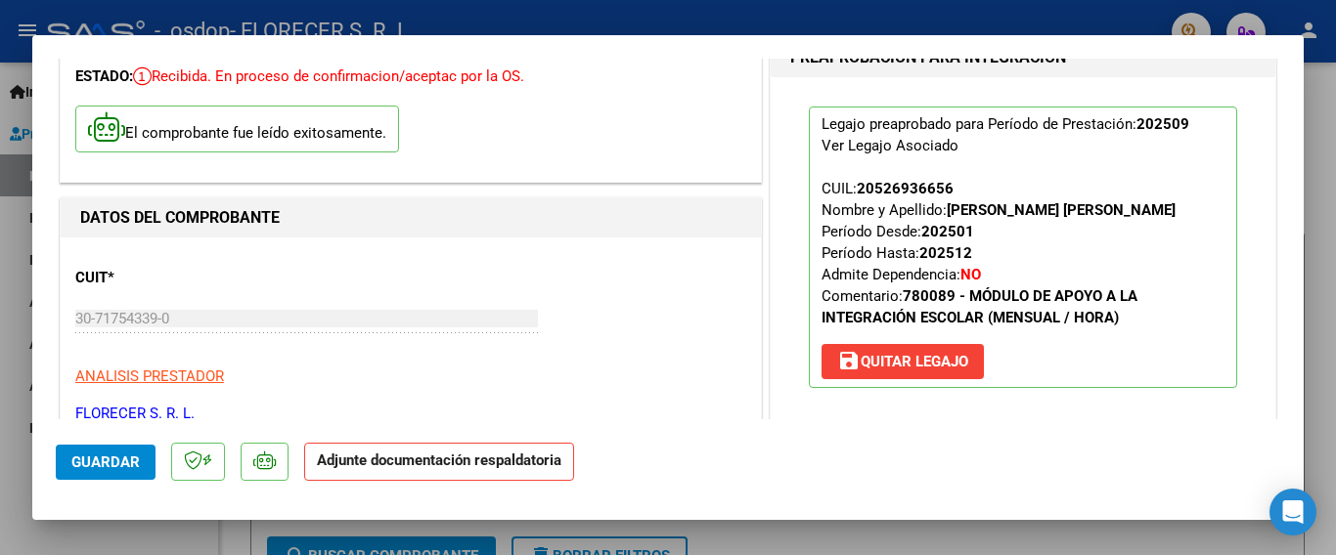
scroll to position [391, 0]
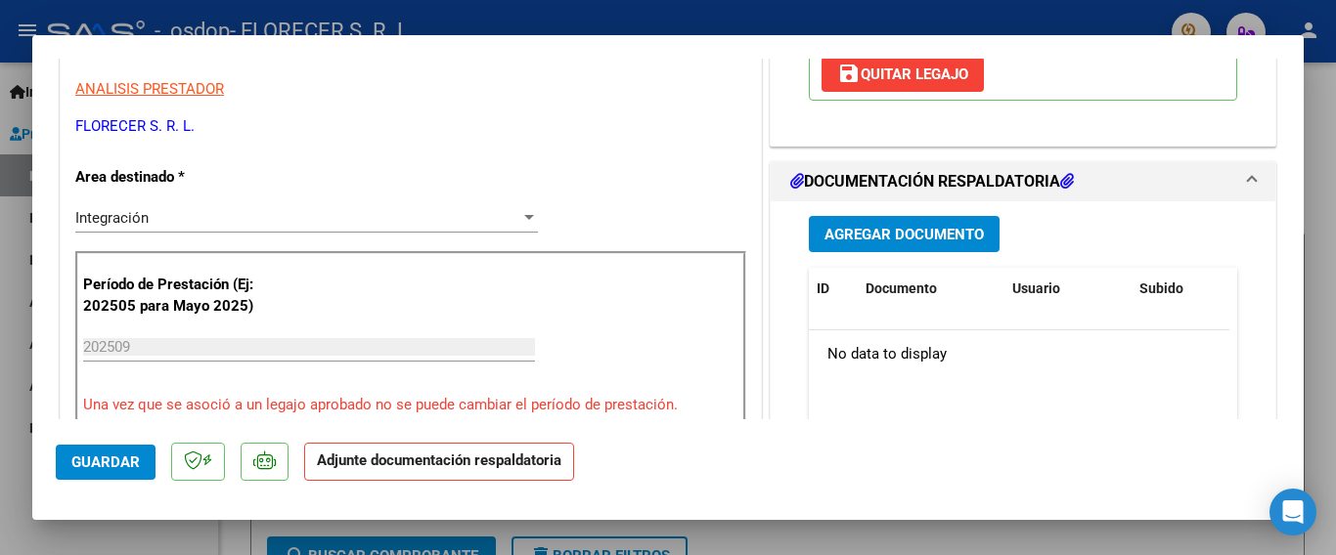
click at [889, 231] on span "Agregar Documento" at bounding box center [903, 235] width 159 height 18
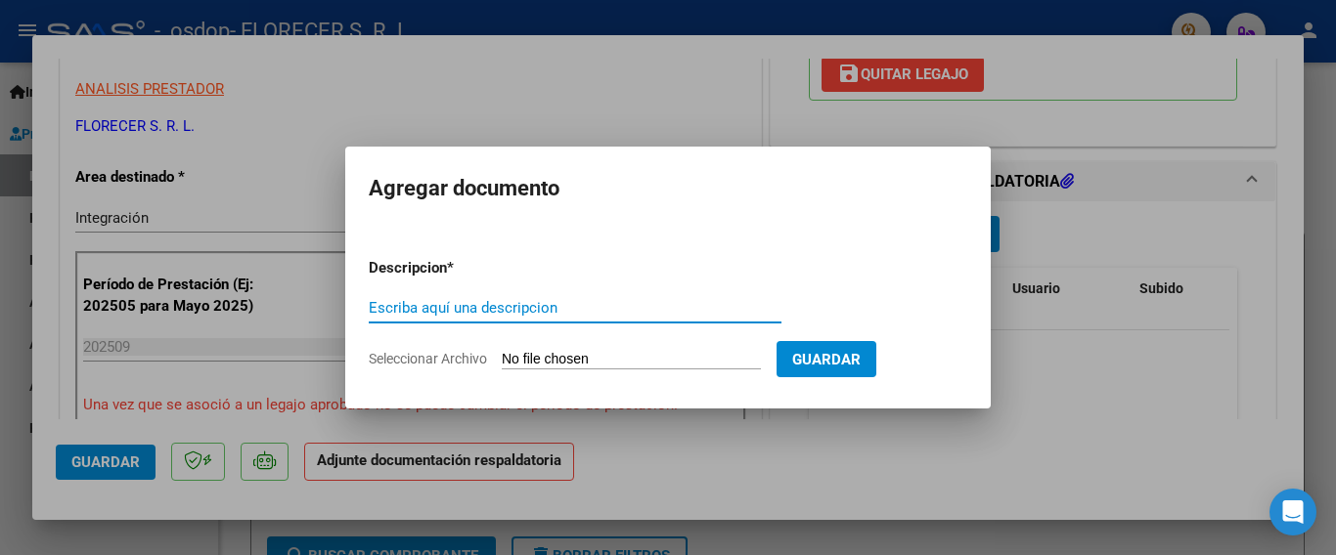
click at [458, 312] on input "Escriba aquí una descripcion" at bounding box center [575, 308] width 413 height 18
click at [543, 313] on input "Escriba aquí una descripcion" at bounding box center [575, 308] width 413 height 18
type input "asistencia"
click at [630, 365] on input "Seleccionar Archivo" at bounding box center [631, 360] width 259 height 19
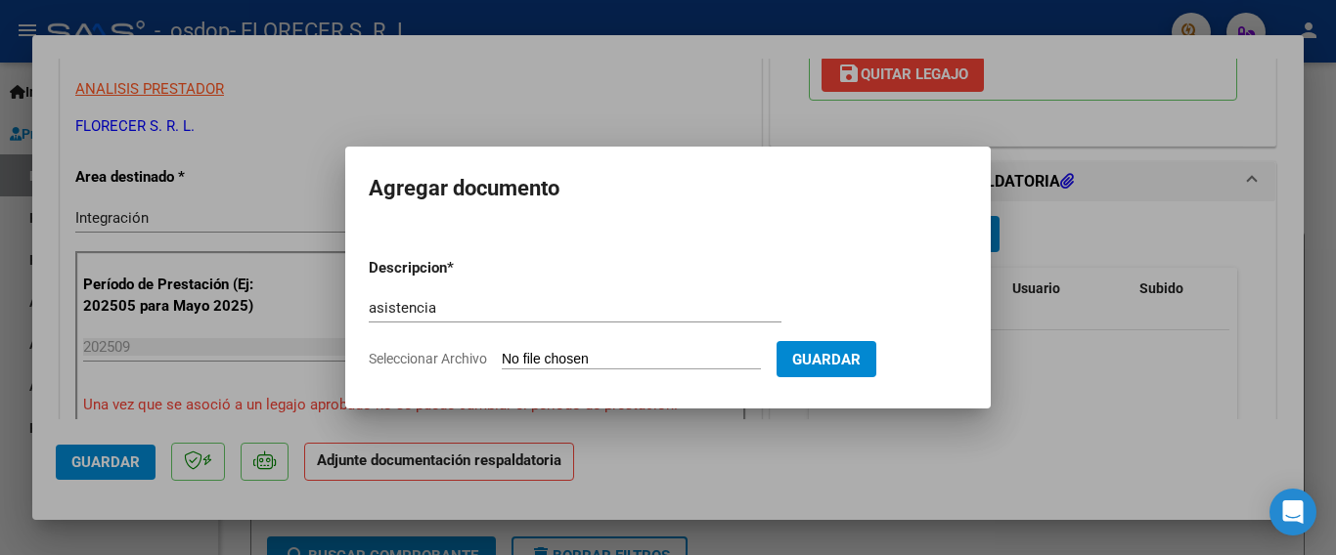
click at [562, 359] on input "Seleccionar Archivo" at bounding box center [631, 360] width 259 height 19
type input "C:\fakepath\[PERSON_NAME].pdf"
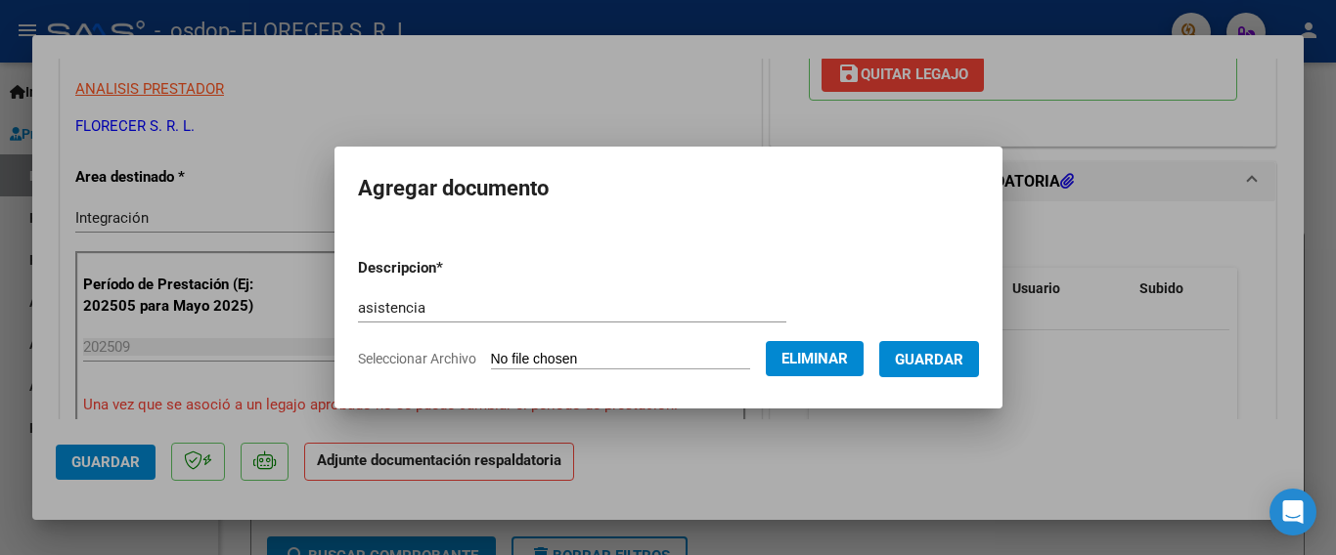
click at [926, 365] on span "Guardar" at bounding box center [929, 360] width 68 height 18
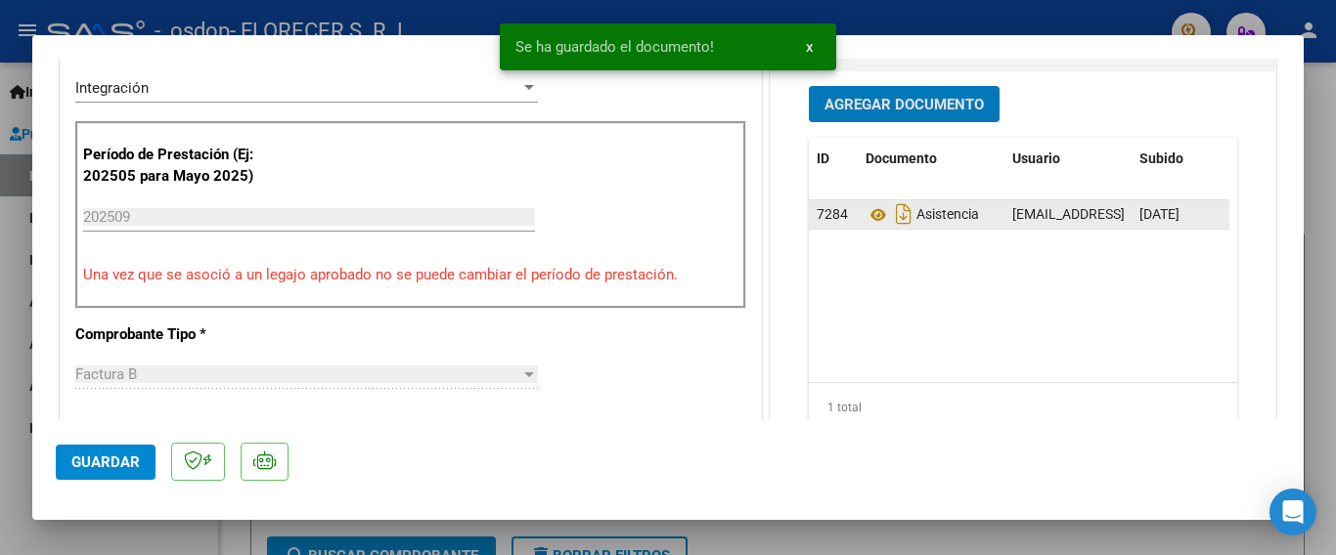
scroll to position [587, 0]
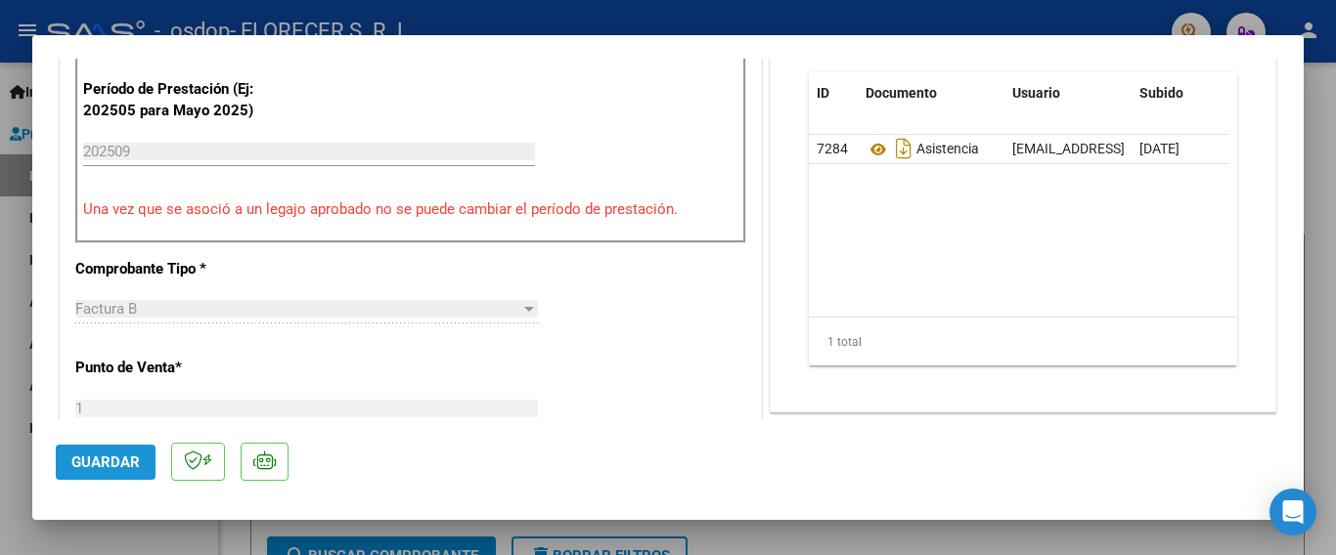
click at [88, 457] on span "Guardar" at bounding box center [105, 463] width 68 height 18
click at [98, 451] on button "Guardar" at bounding box center [106, 462] width 100 height 35
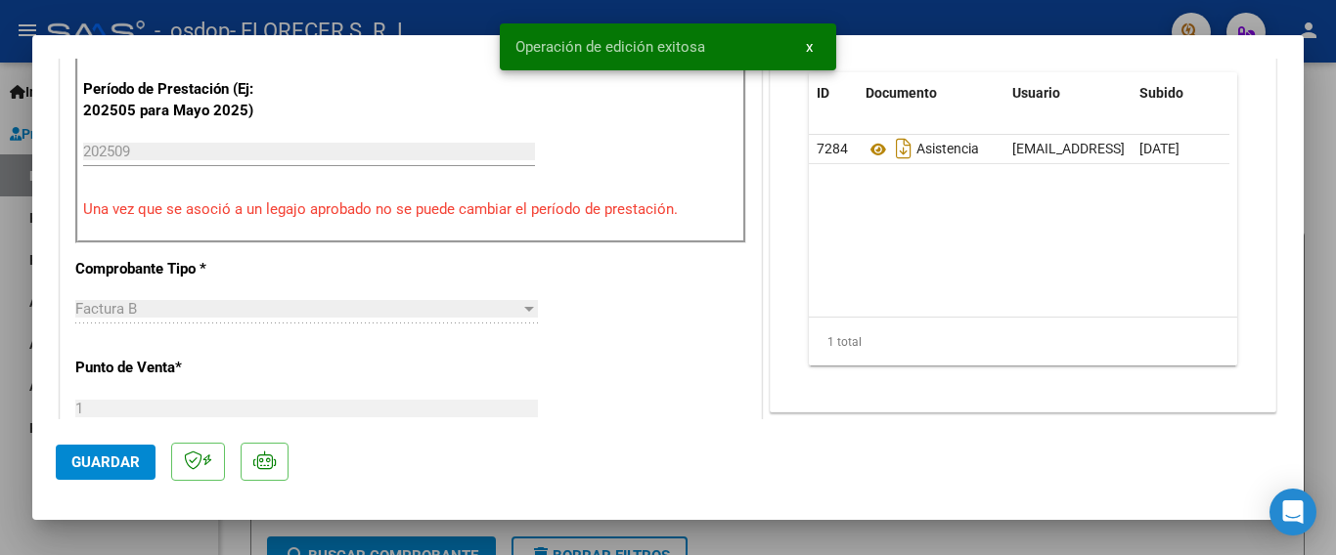
click at [13, 320] on div at bounding box center [668, 277] width 1336 height 555
type input "$ 0,00"
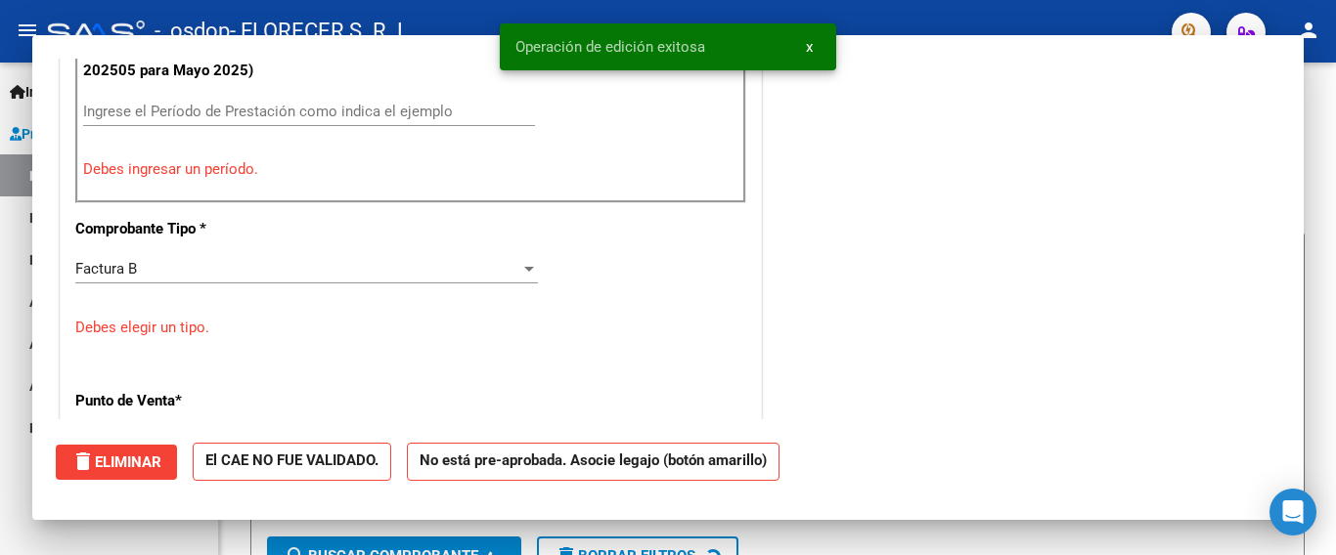
scroll to position [547, 0]
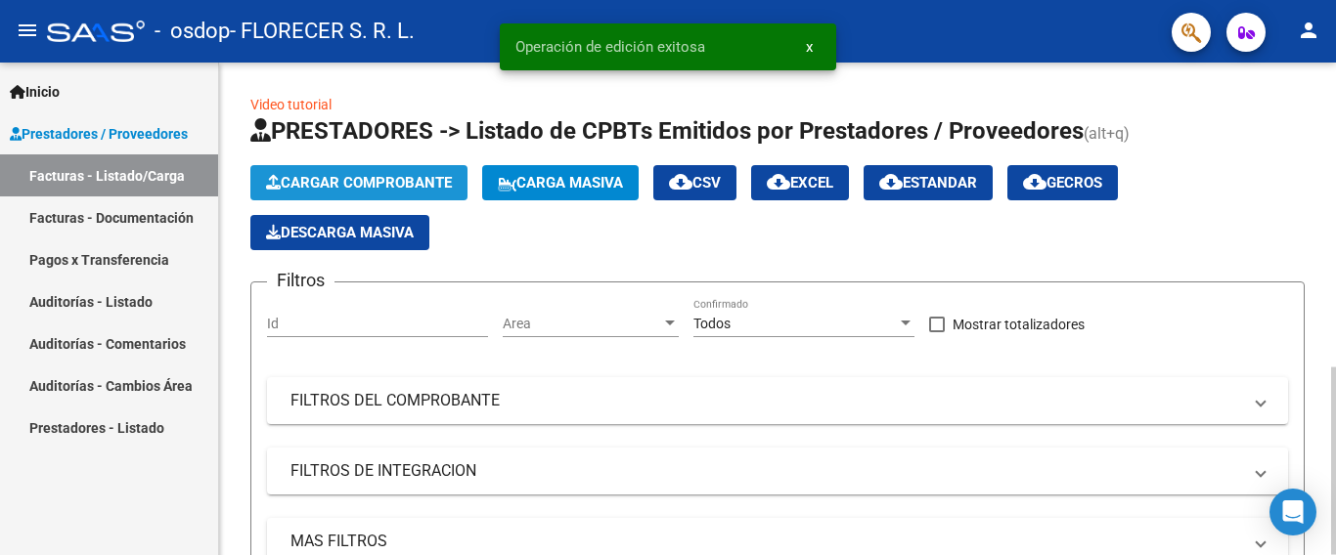
click at [405, 176] on span "Cargar Comprobante" at bounding box center [359, 183] width 186 height 18
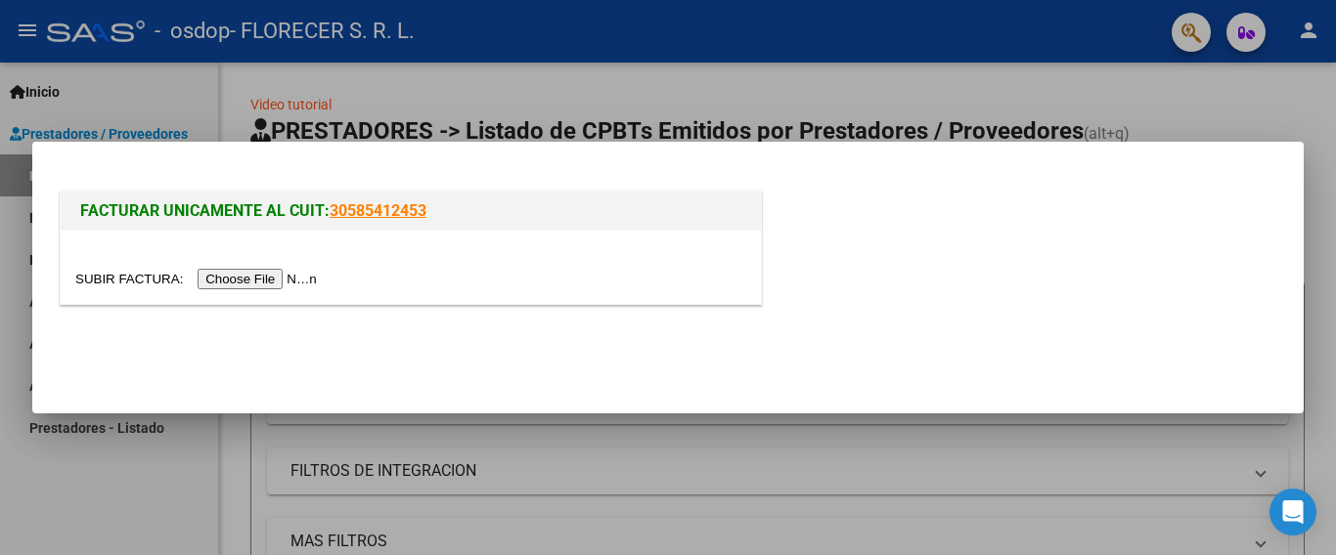
click at [227, 281] on input "file" at bounding box center [198, 279] width 247 height 21
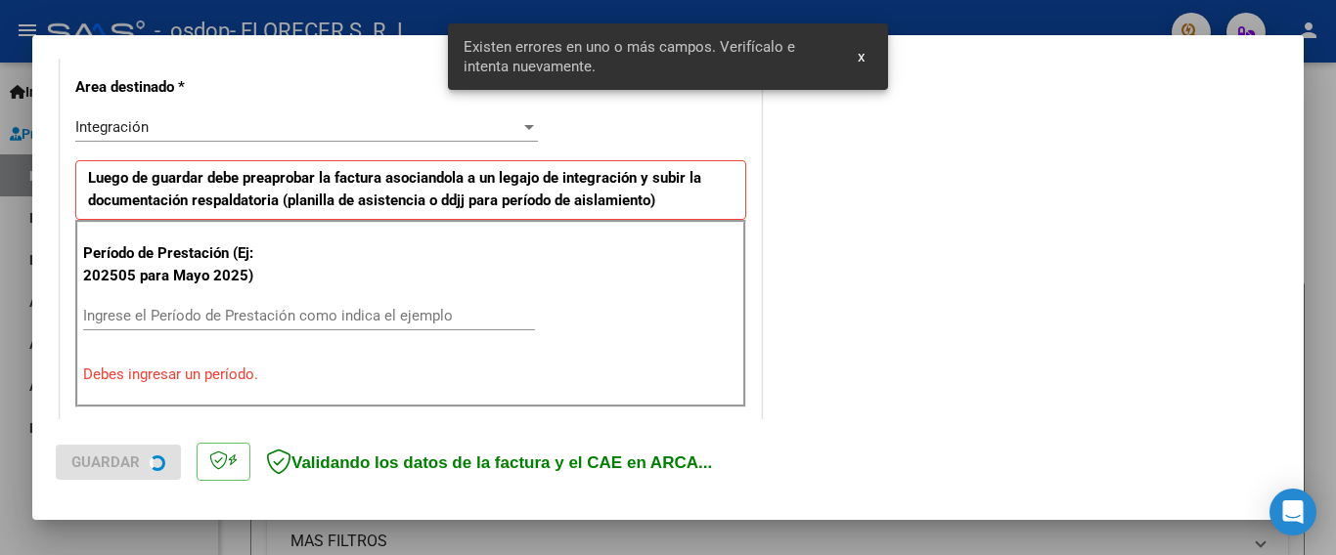
scroll to position [614, 0]
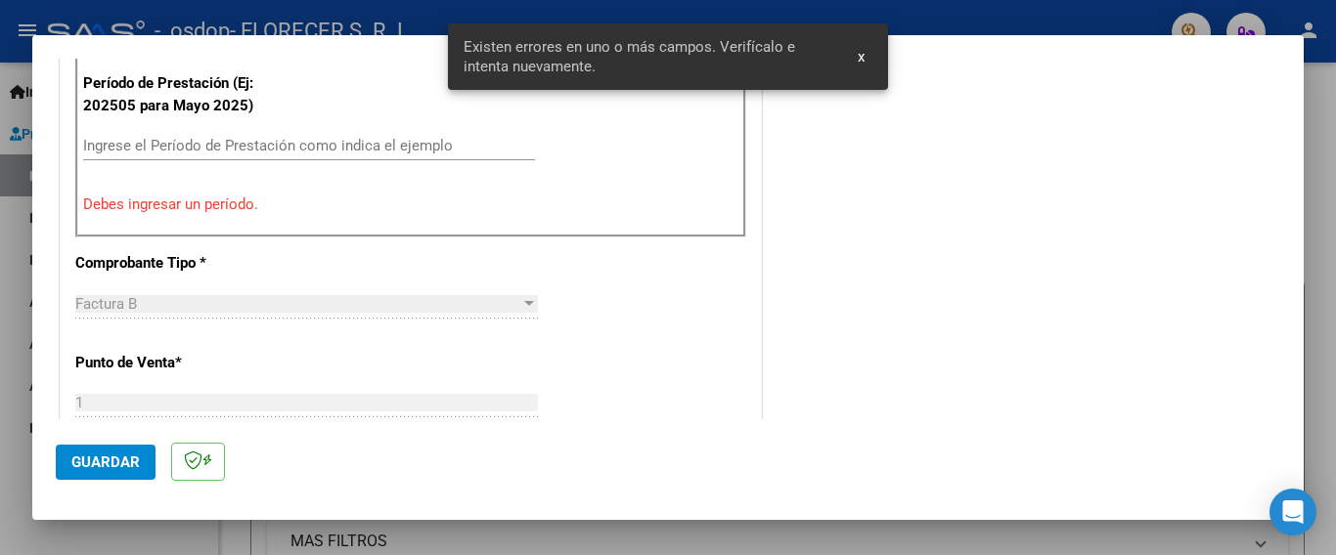
click at [217, 150] on div "Ingrese el Período de Prestación como indica el ejemplo" at bounding box center [309, 155] width 452 height 48
click at [218, 145] on input "Ingrese el Período de Prestación como indica el ejemplo" at bounding box center [309, 146] width 452 height 18
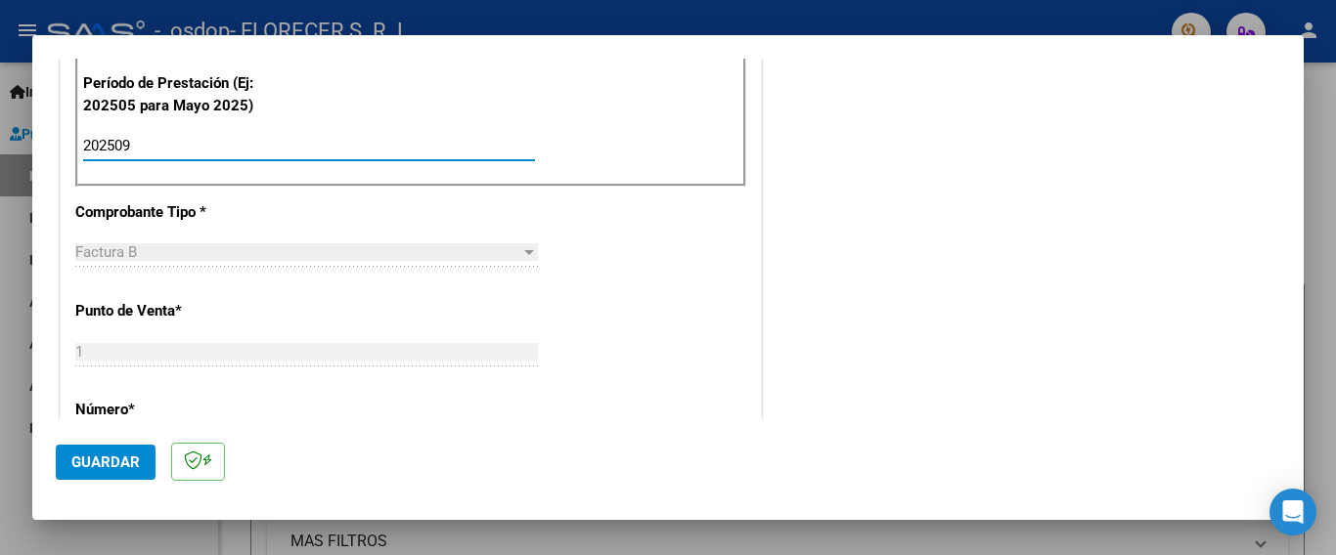
type input "202509"
click at [72, 457] on span "Guardar" at bounding box center [105, 463] width 68 height 18
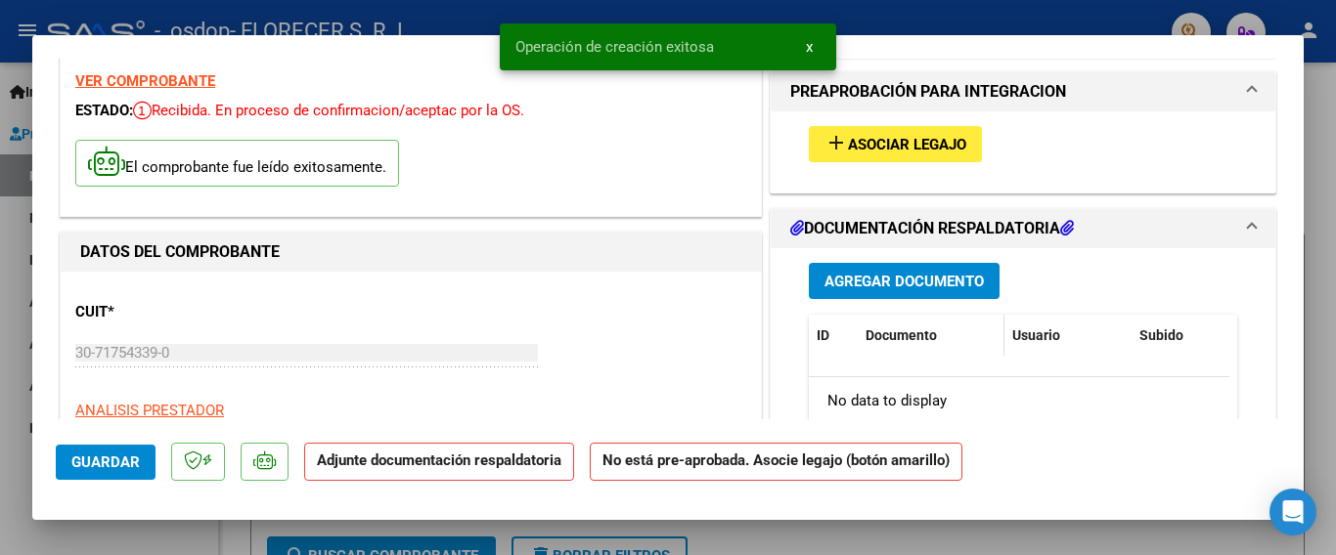
scroll to position [0, 0]
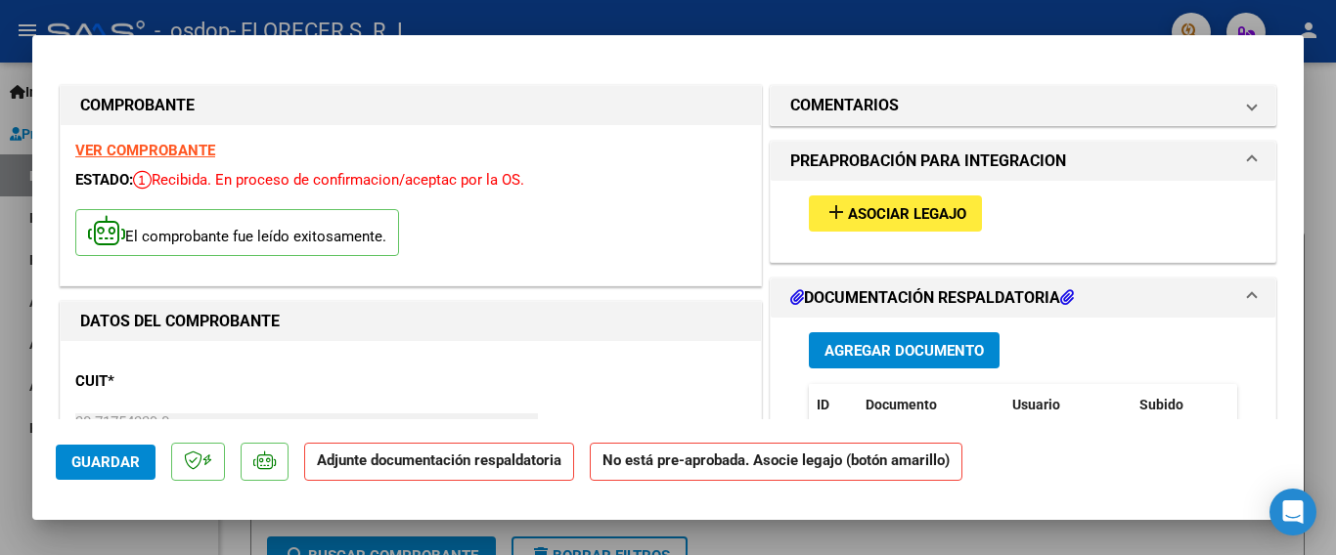
click at [898, 216] on span "Asociar Legajo" at bounding box center [907, 214] width 118 height 18
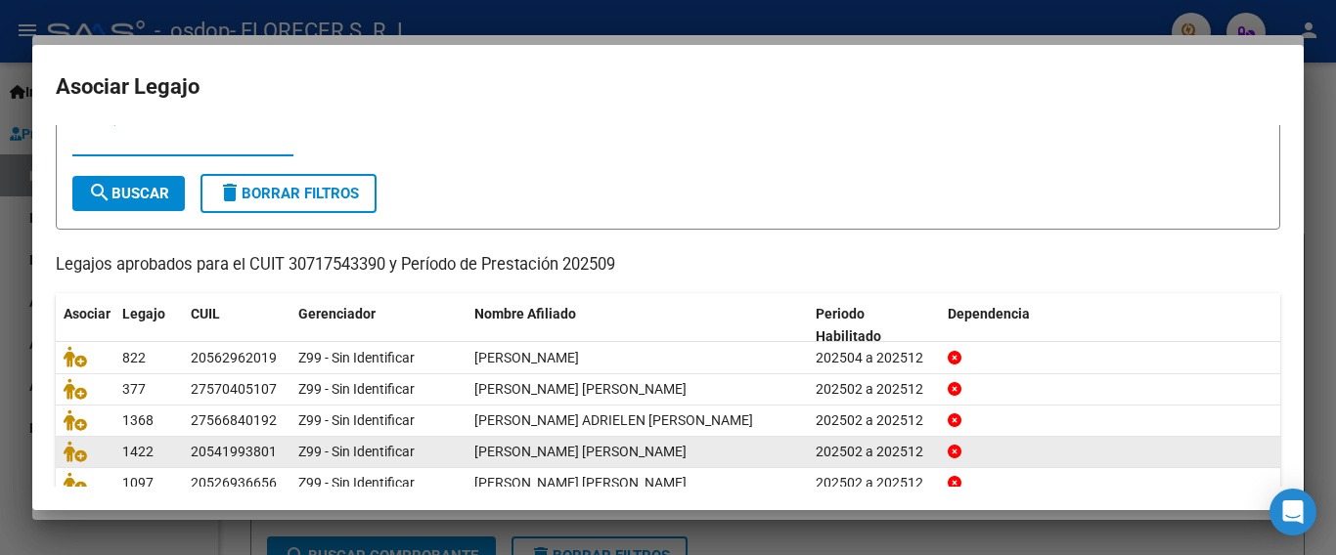
scroll to position [98, 0]
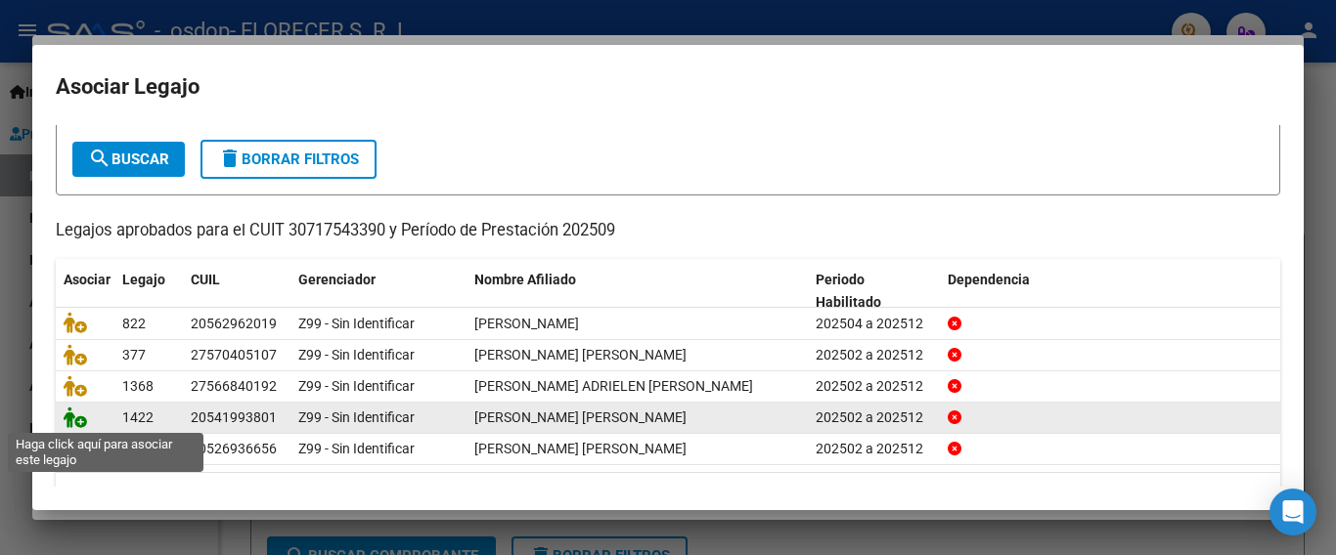
click at [81, 424] on icon at bounding box center [75, 418] width 23 height 22
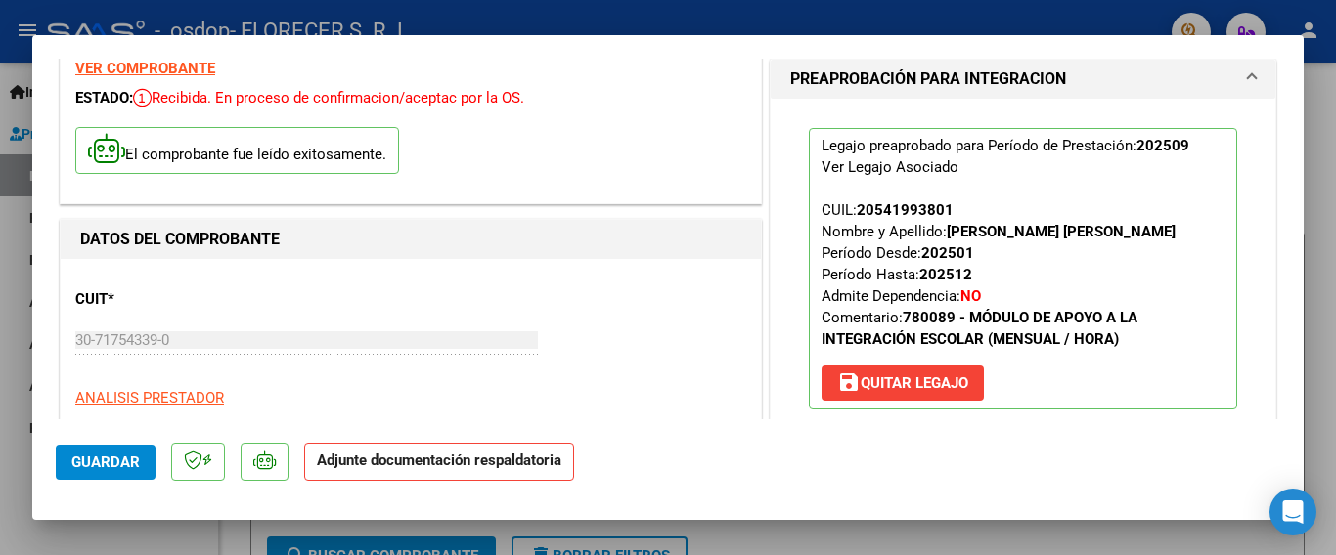
scroll to position [489, 0]
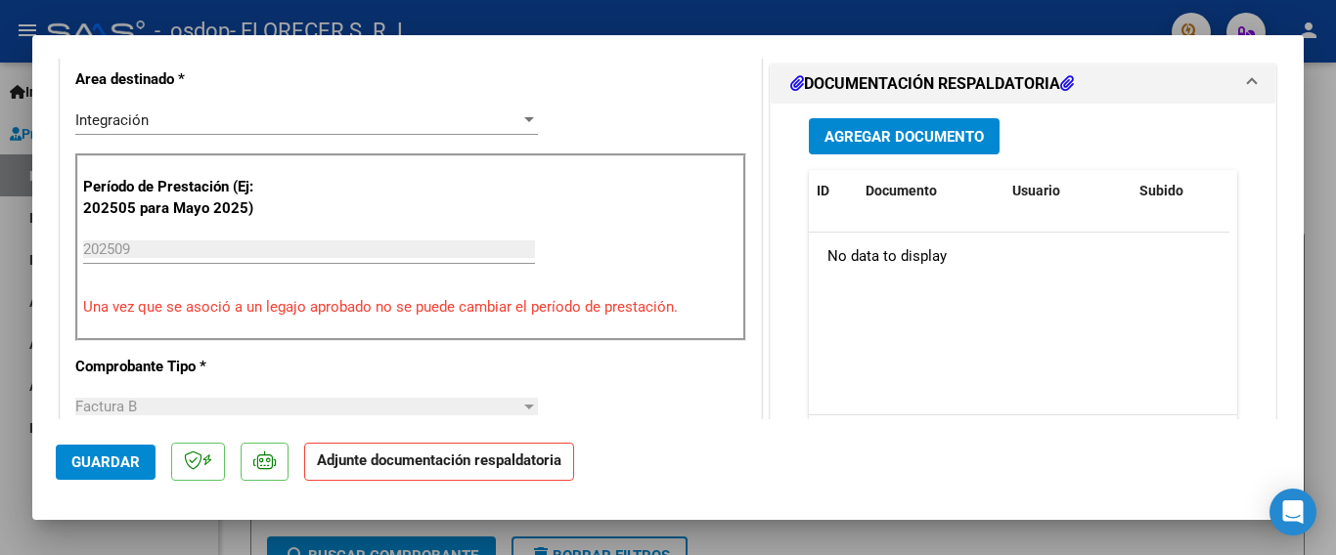
click at [868, 131] on span "Agregar Documento" at bounding box center [903, 137] width 159 height 18
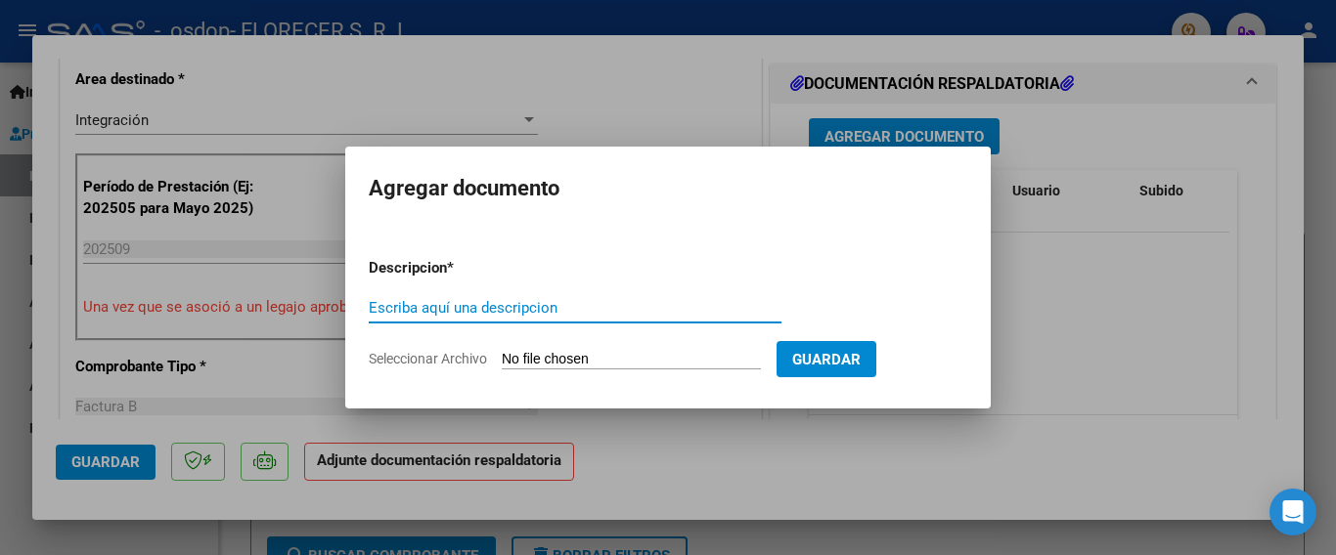
click at [501, 304] on input "Escriba aquí una descripcion" at bounding box center [575, 308] width 413 height 18
click at [501, 315] on input "Escriba aquí una descripcion" at bounding box center [575, 308] width 413 height 18
click at [501, 309] on input "Escriba aquí una descripcion" at bounding box center [575, 308] width 413 height 18
type input "asistencia"
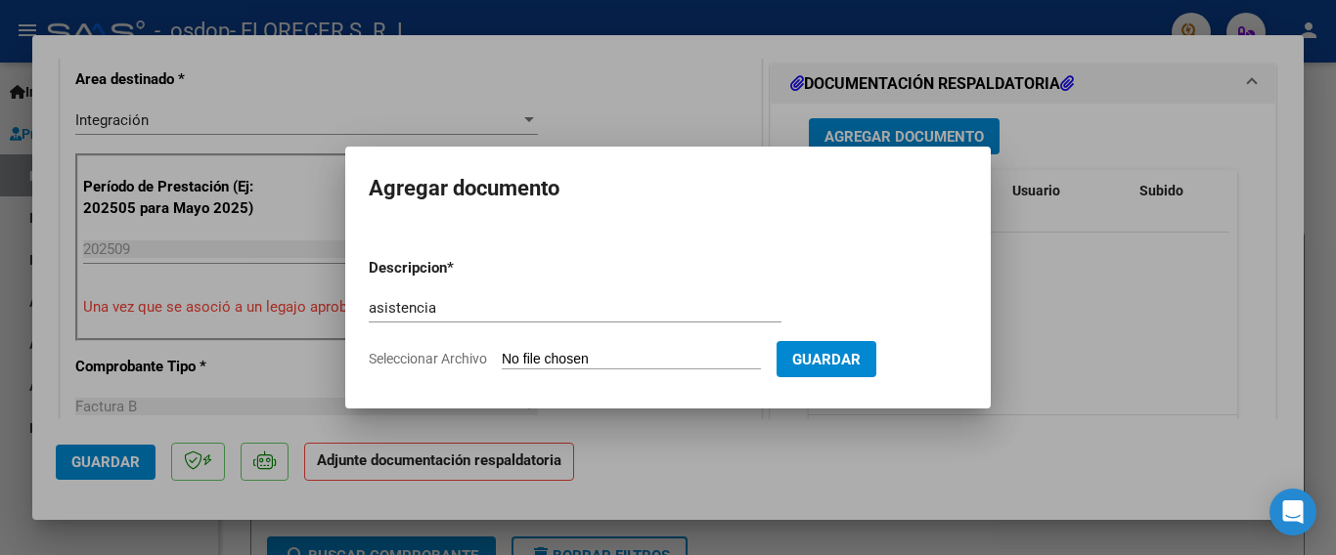
click at [539, 341] on div "asistencia Escriba aquí una descripcion" at bounding box center [575, 317] width 413 height 48
click at [547, 354] on input "Seleccionar Archivo" at bounding box center [631, 360] width 259 height 19
type input "C:\fakepath\[PERSON_NAME].pdf"
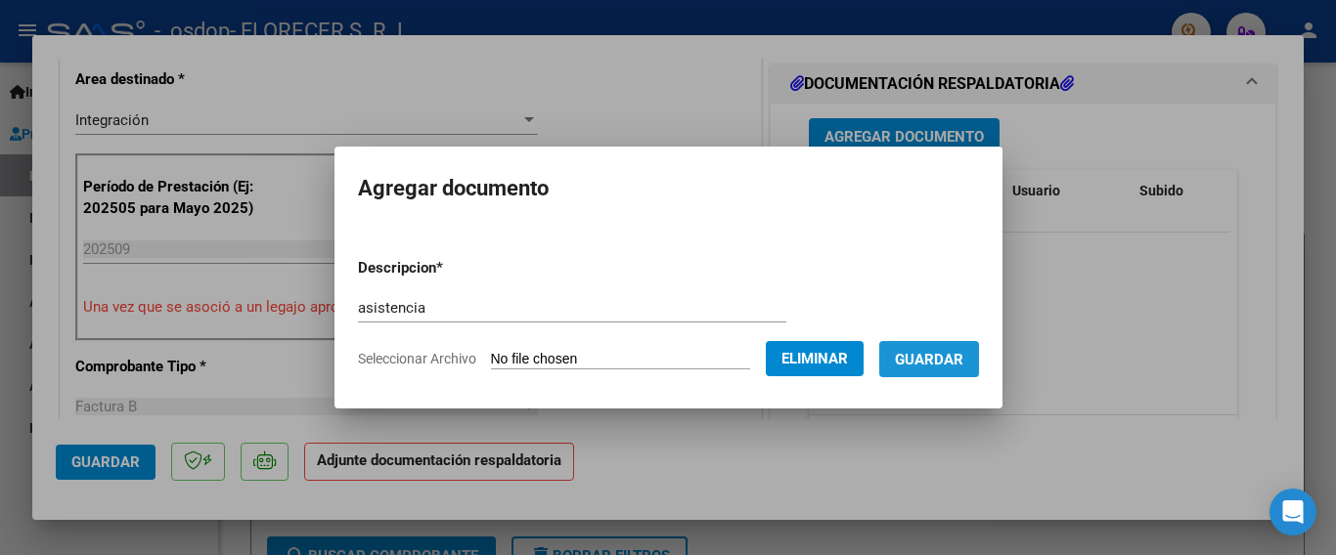
click at [922, 367] on span "Guardar" at bounding box center [929, 360] width 68 height 18
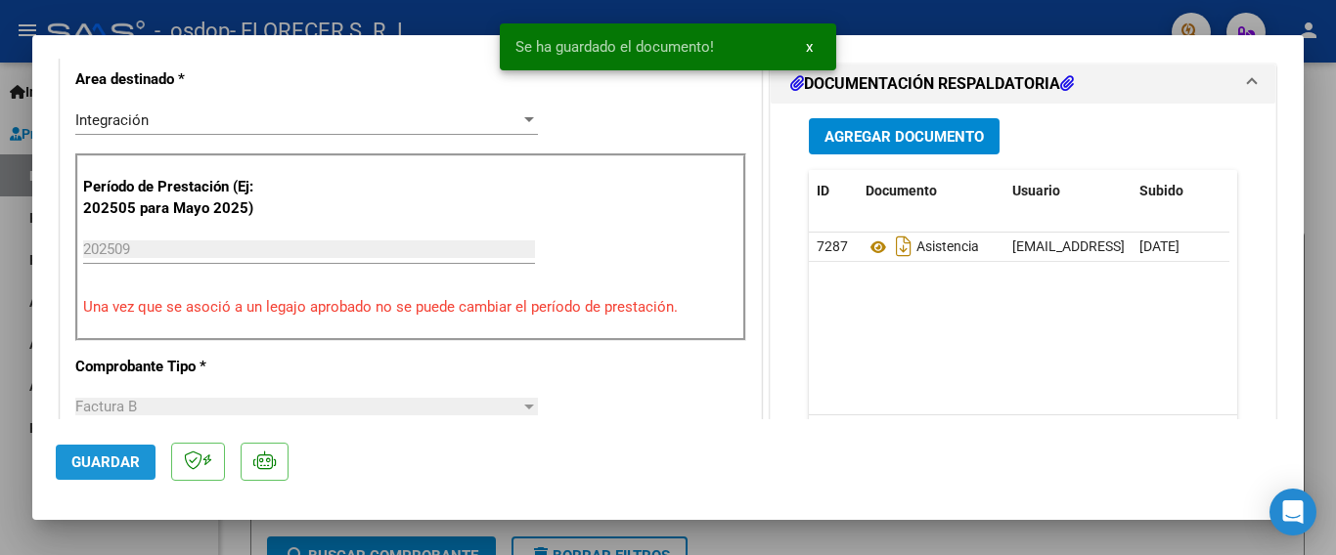
click at [98, 470] on span "Guardar" at bounding box center [105, 463] width 68 height 18
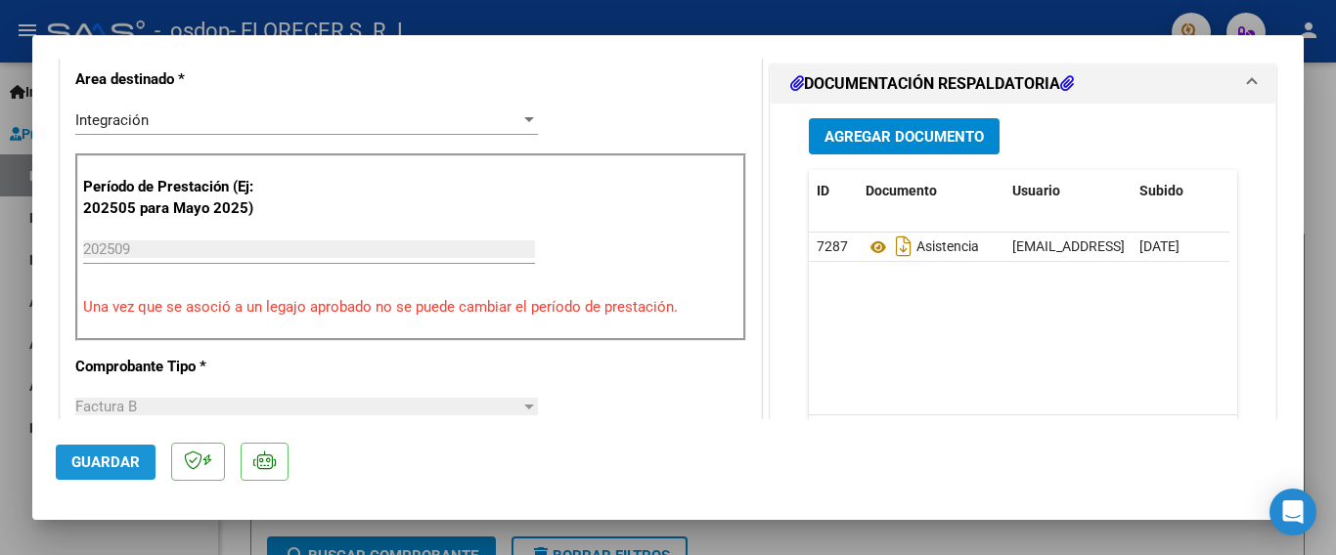
click at [103, 461] on span "Guardar" at bounding box center [105, 463] width 68 height 18
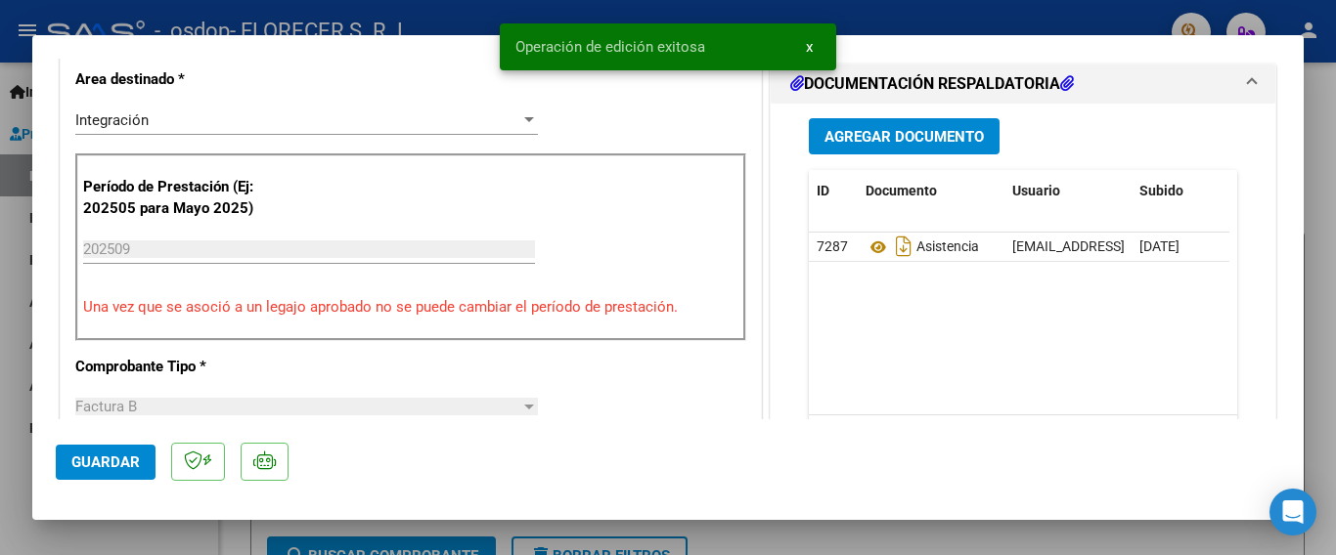
click at [1314, 197] on div at bounding box center [668, 277] width 1336 height 555
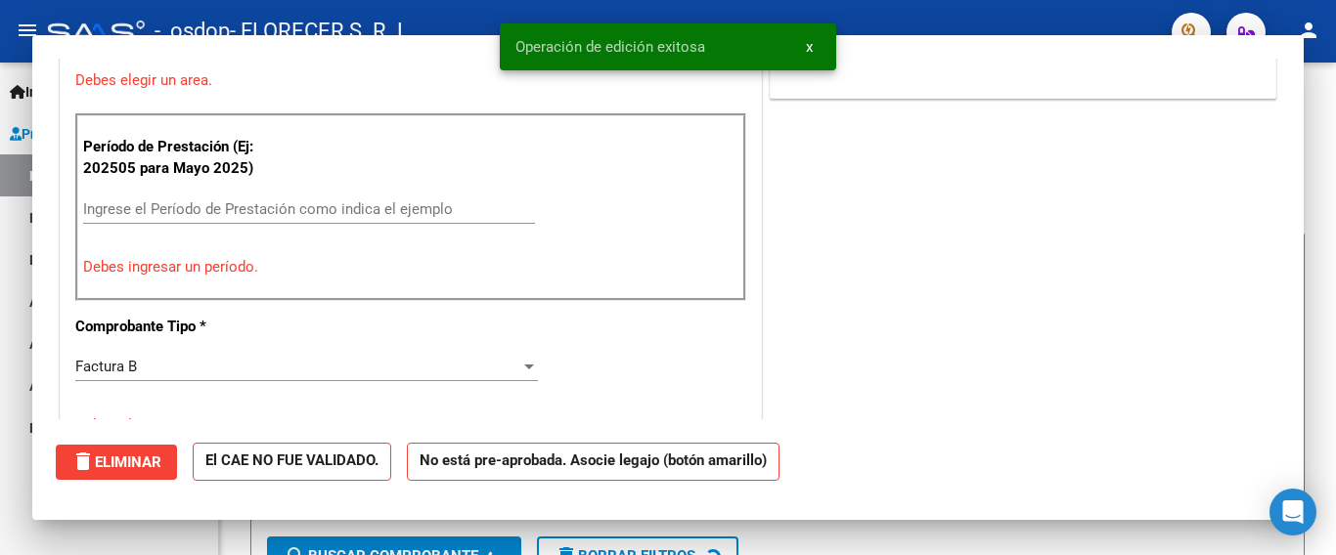
scroll to position [0, 0]
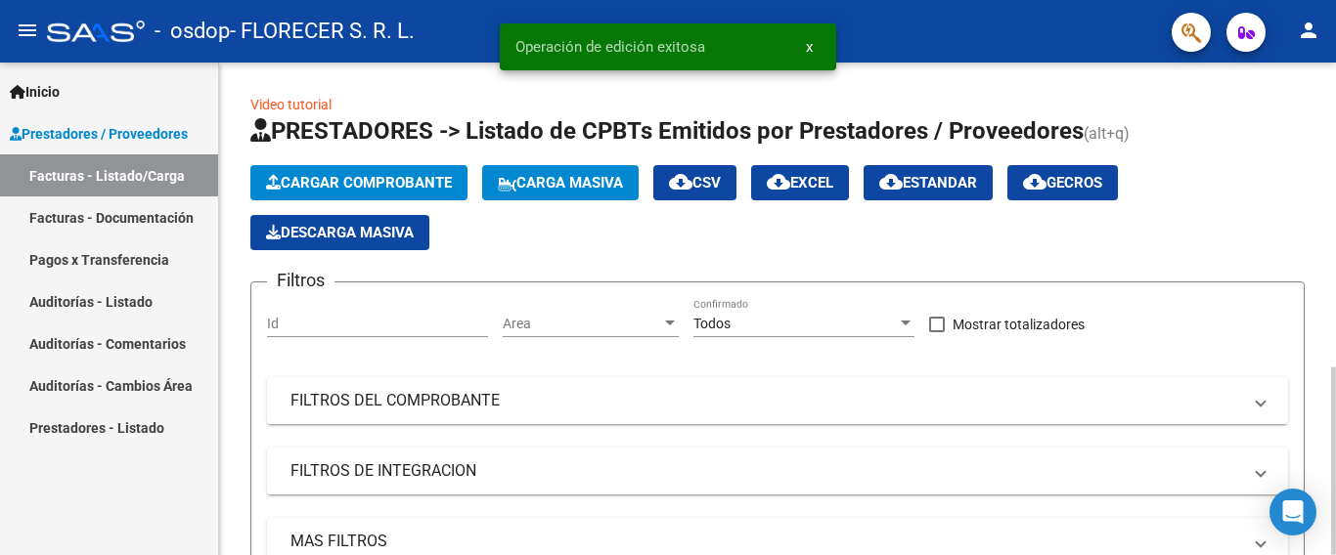
click at [351, 181] on span "Cargar Comprobante" at bounding box center [359, 183] width 186 height 18
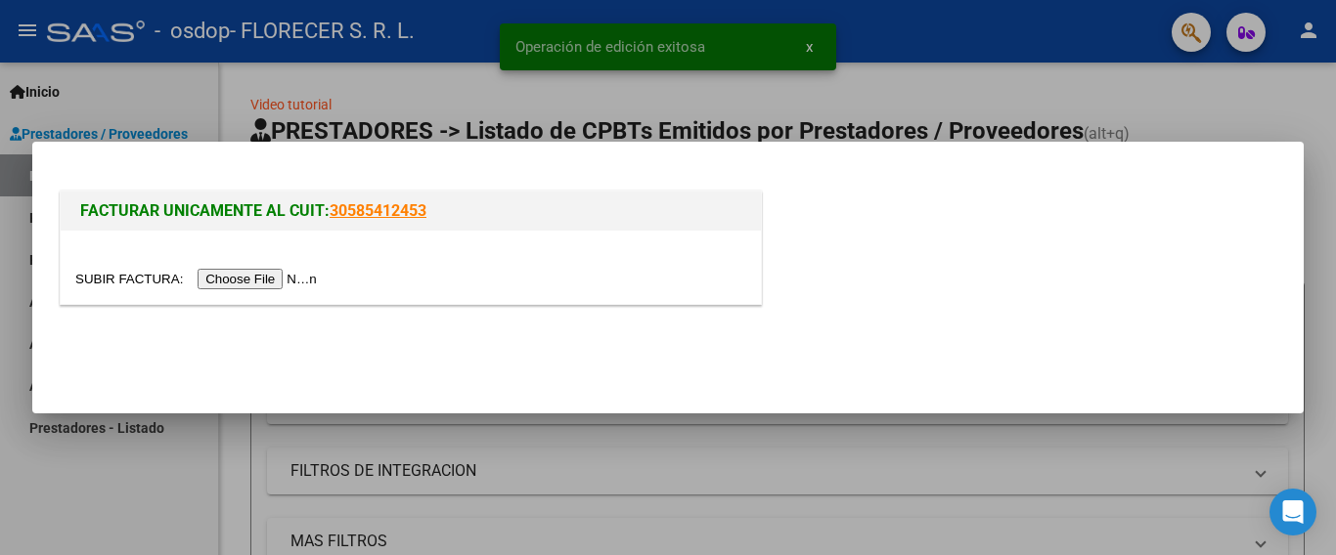
click at [285, 282] on input "file" at bounding box center [198, 279] width 247 height 21
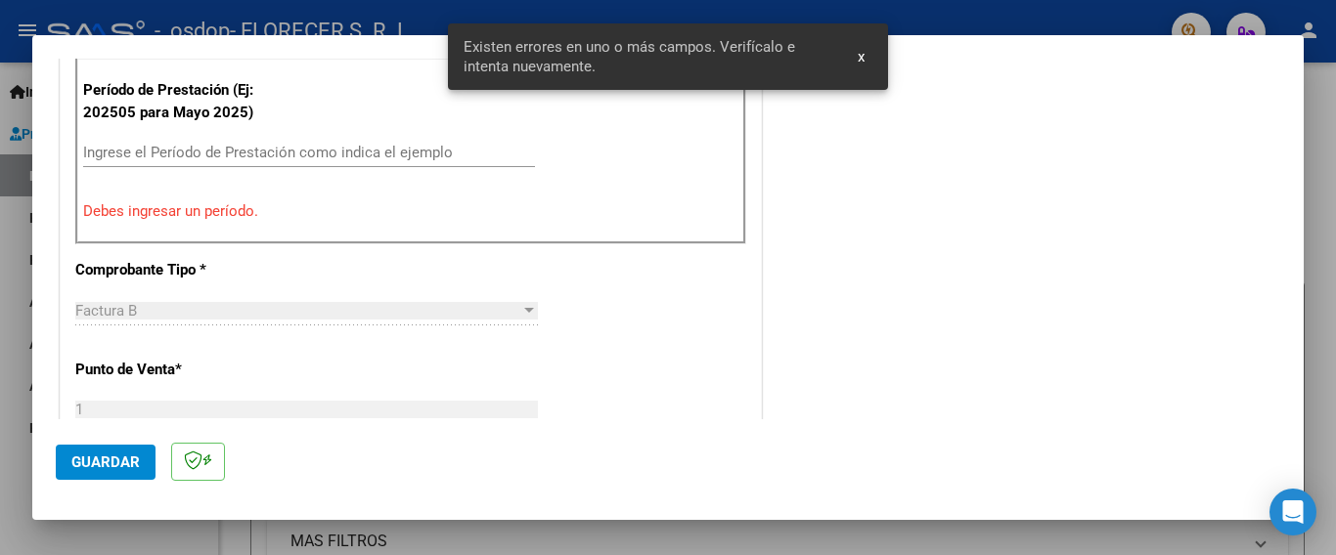
scroll to position [561, 0]
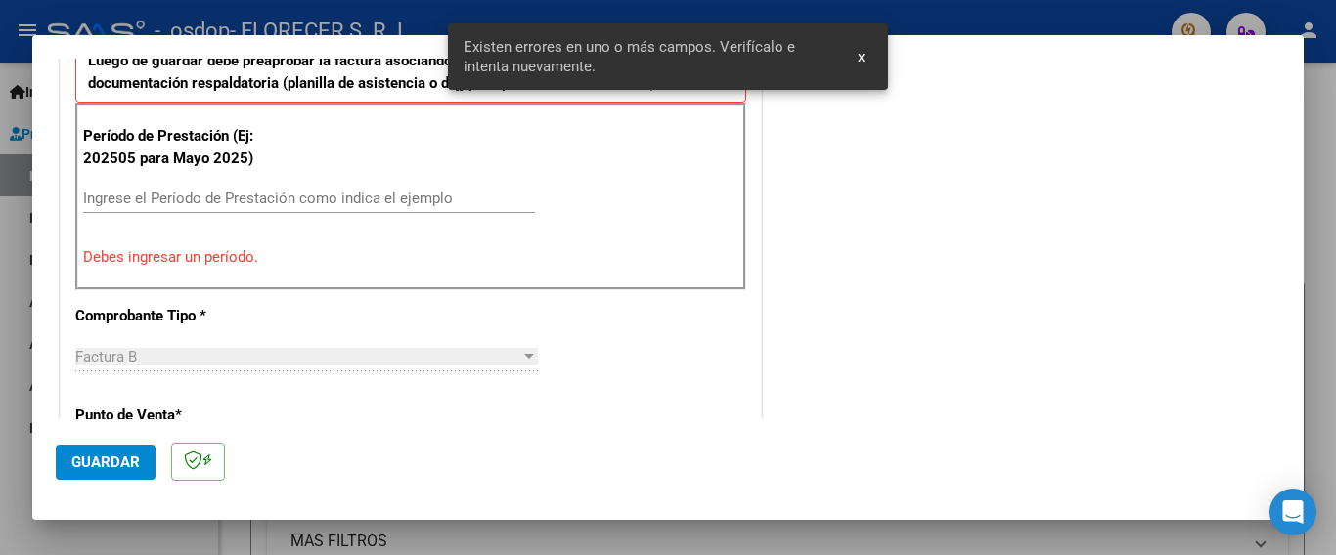
click at [177, 191] on input "Ingrese el Período de Prestación como indica el ejemplo" at bounding box center [309, 199] width 452 height 18
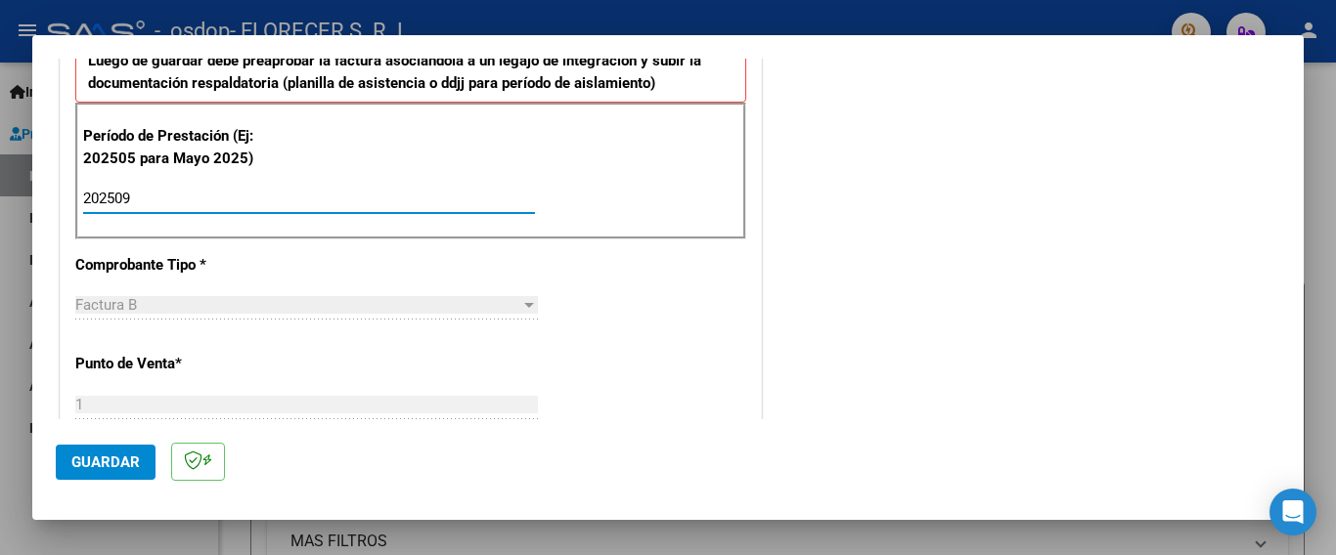
type input "202509"
click at [74, 457] on span "Guardar" at bounding box center [105, 463] width 68 height 18
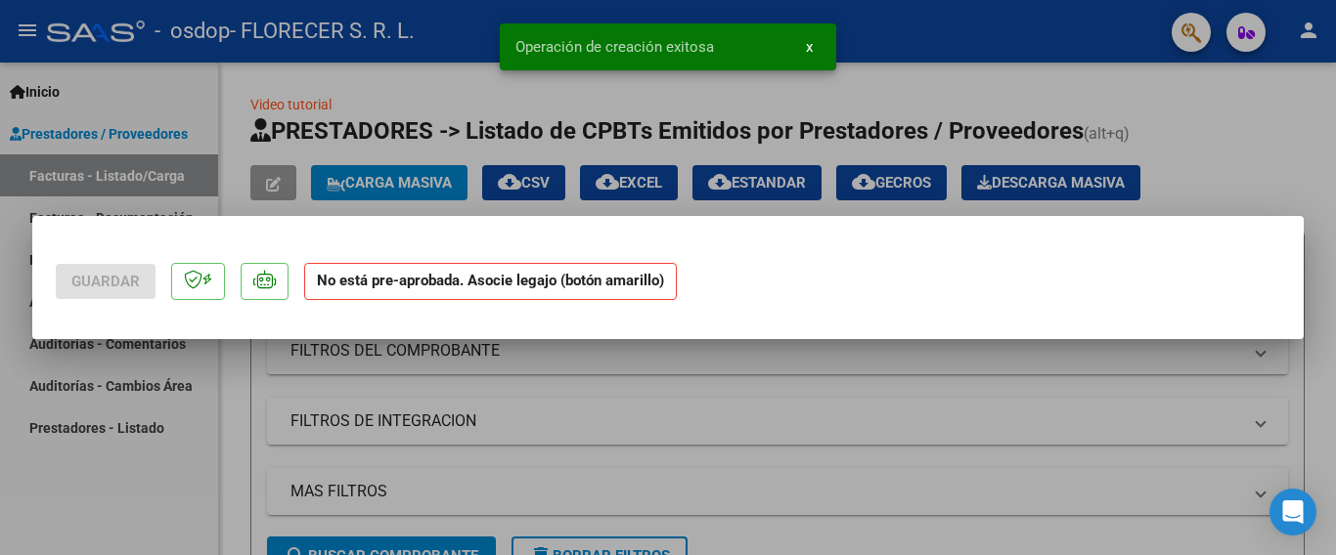
scroll to position [0, 0]
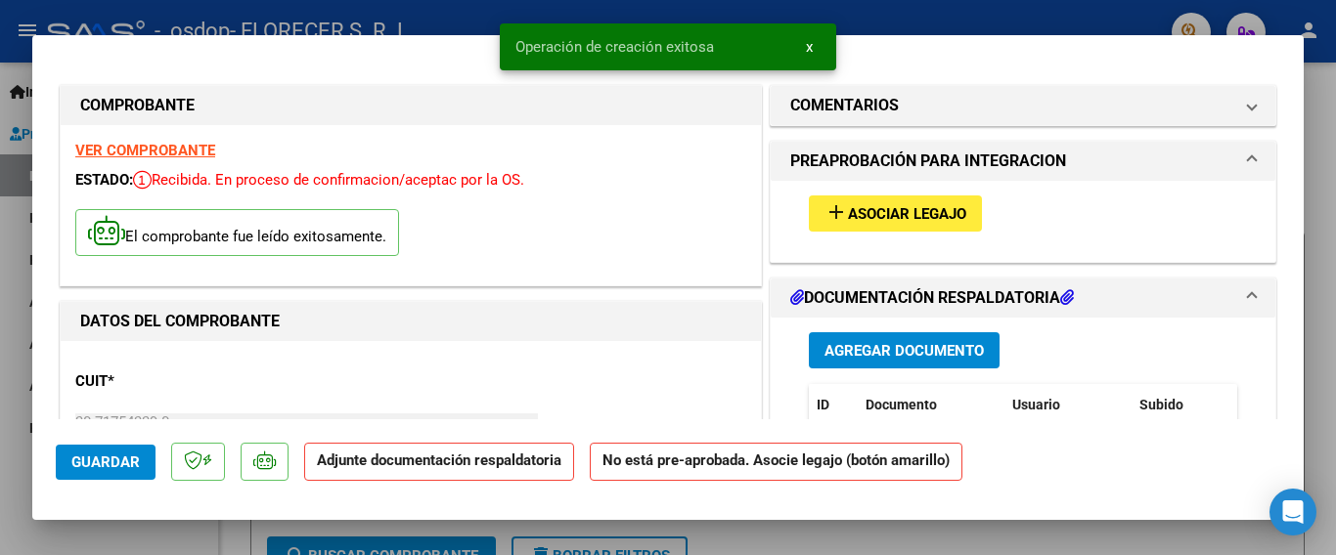
click at [918, 213] on span "Asociar Legajo" at bounding box center [907, 214] width 118 height 18
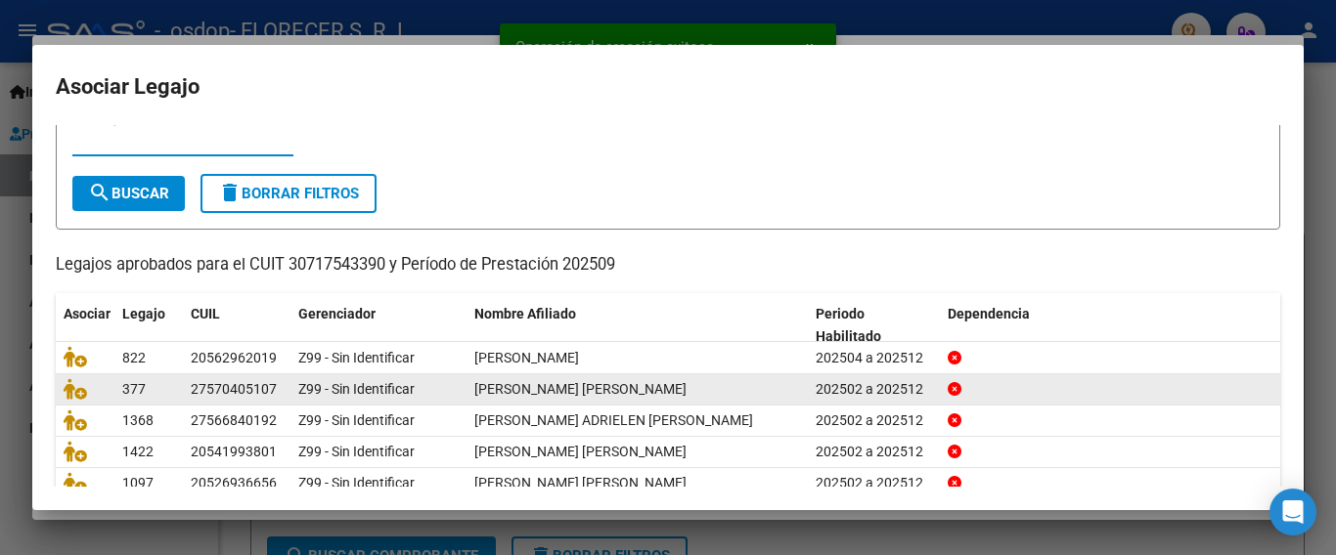
scroll to position [98, 0]
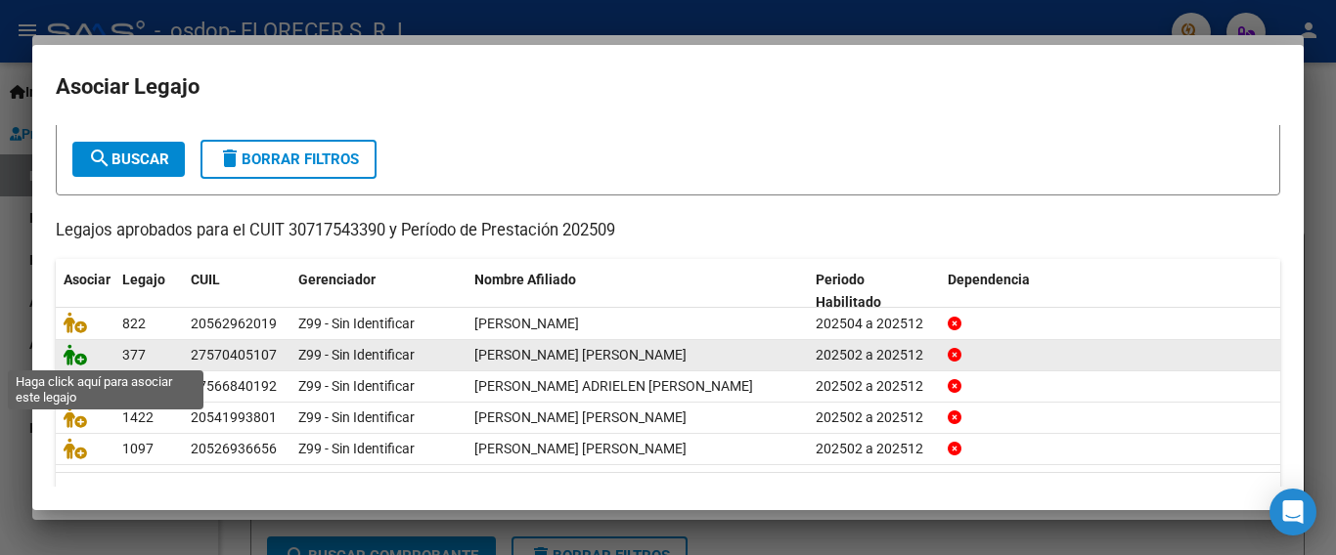
click at [80, 353] on icon at bounding box center [75, 355] width 23 height 22
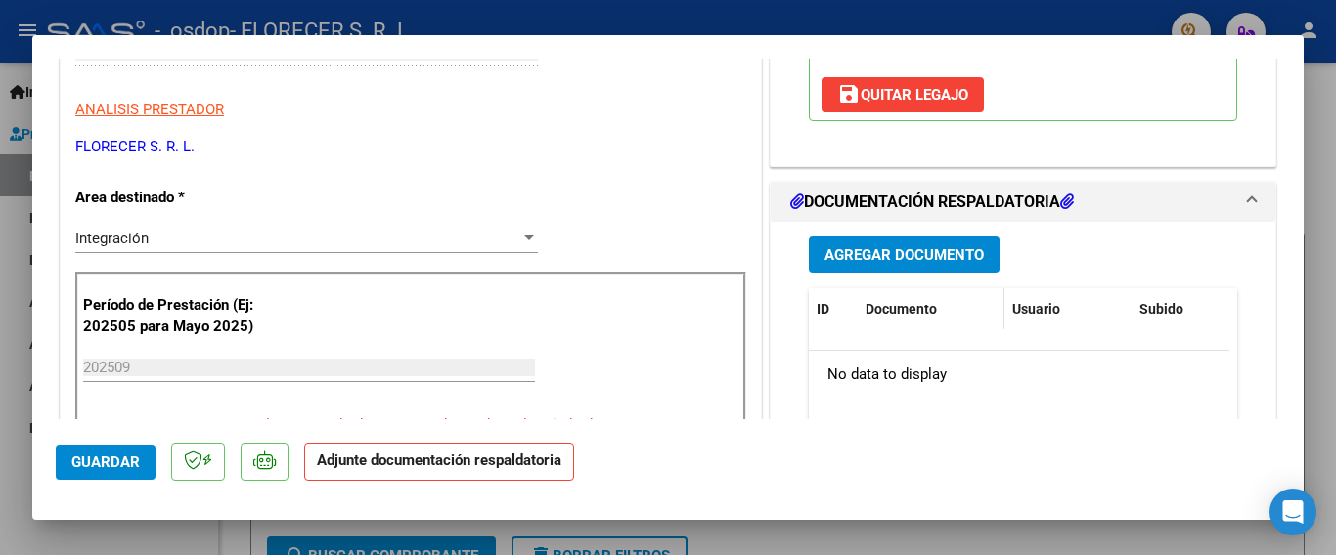
scroll to position [391, 0]
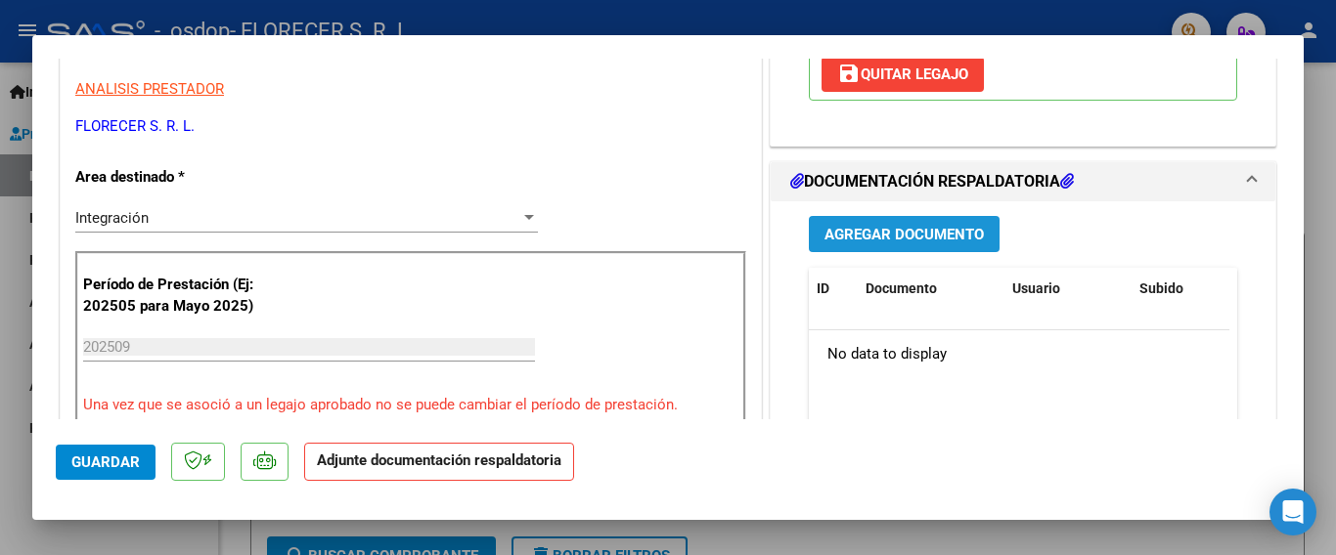
click at [939, 240] on span "Agregar Documento" at bounding box center [903, 235] width 159 height 18
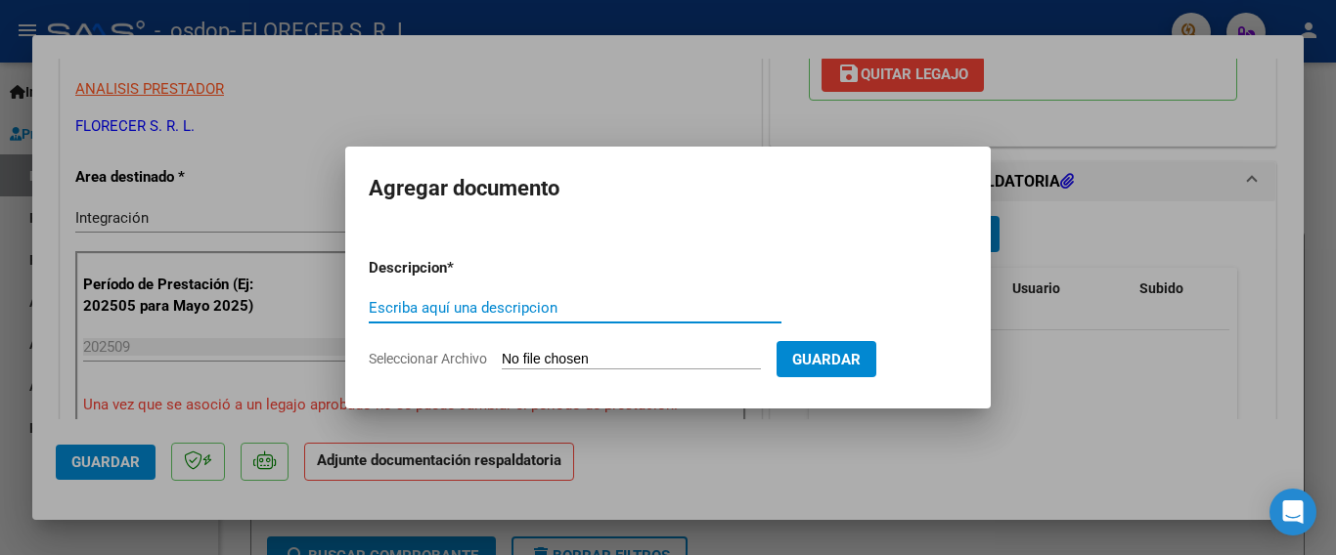
click at [575, 310] on input "Escriba aquí una descripcion" at bounding box center [575, 308] width 413 height 18
type input "asistencia"
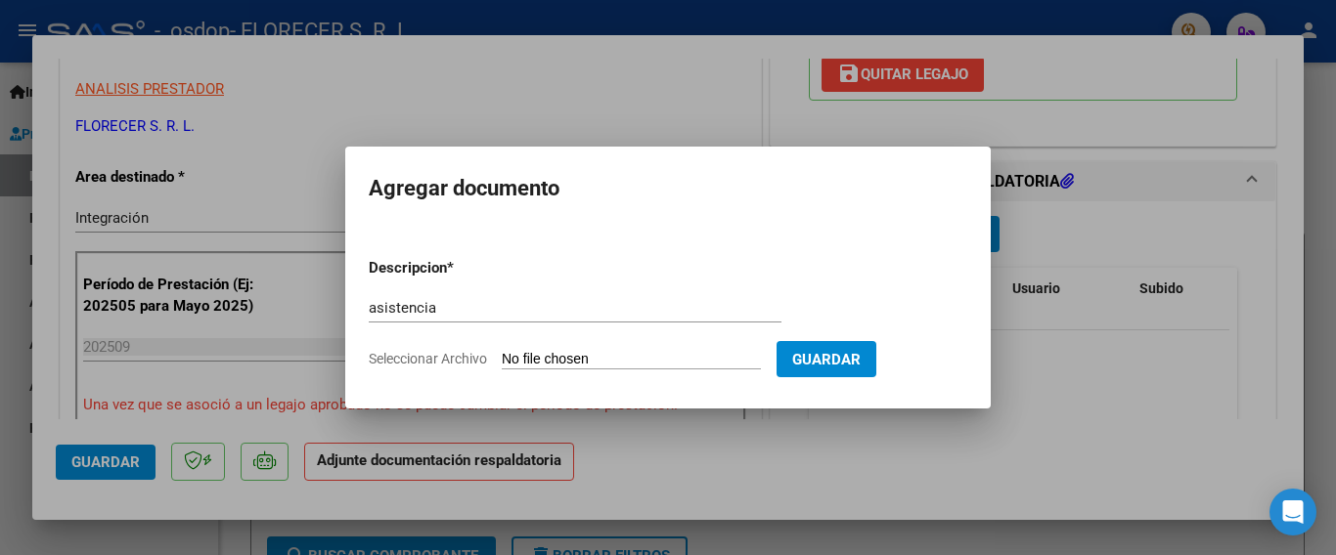
click at [575, 353] on input "Seleccionar Archivo" at bounding box center [631, 360] width 259 height 19
type input "C:\fakepath\[PERSON_NAME].pdf"
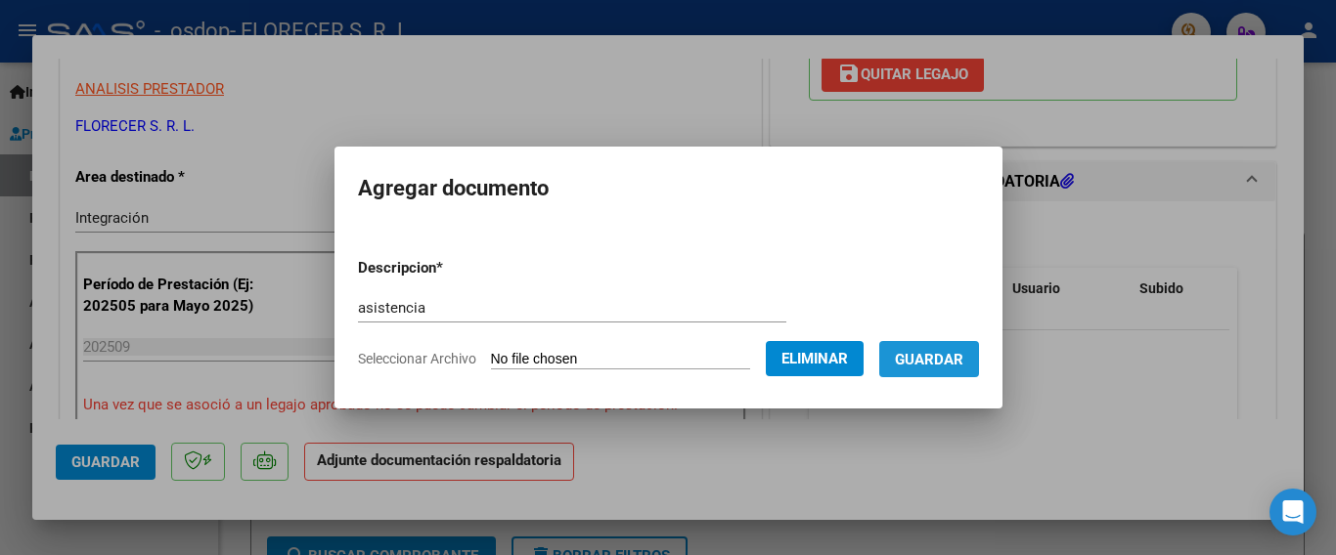
click at [963, 365] on span "Guardar" at bounding box center [929, 360] width 68 height 18
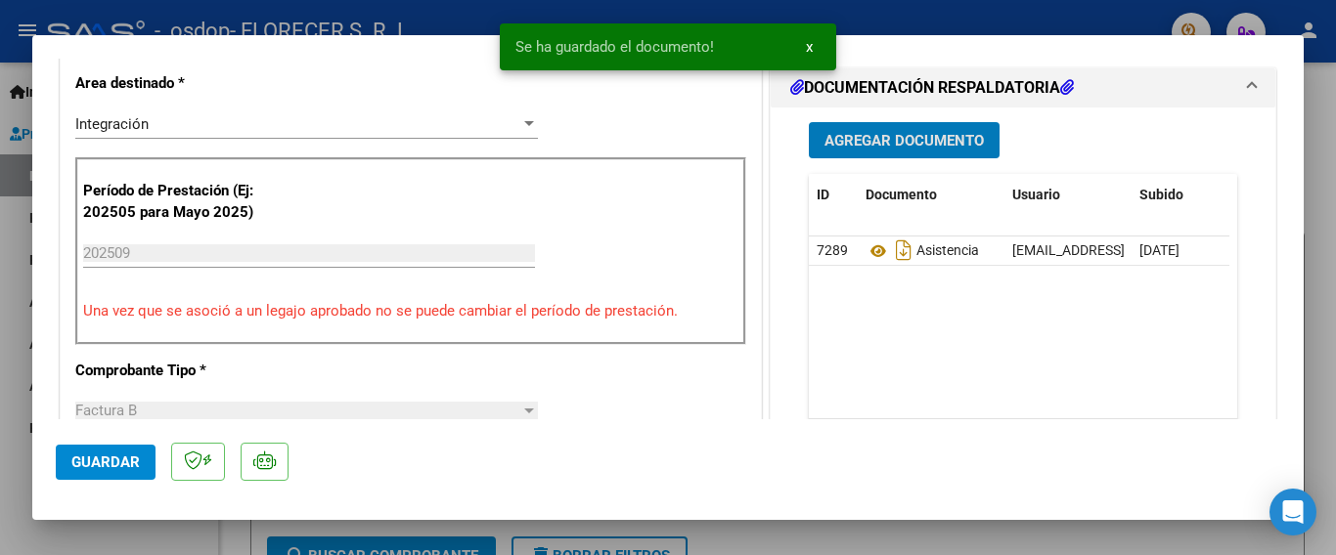
scroll to position [489, 0]
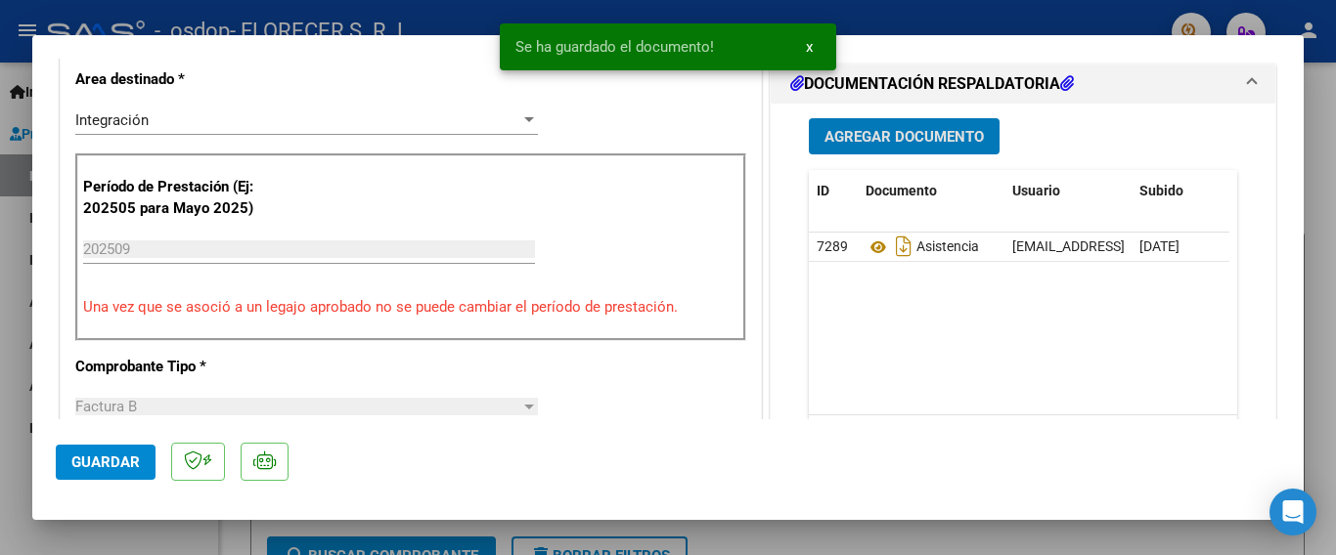
click at [77, 462] on span "Guardar" at bounding box center [105, 463] width 68 height 18
